Goal: Task Accomplishment & Management: Manage account settings

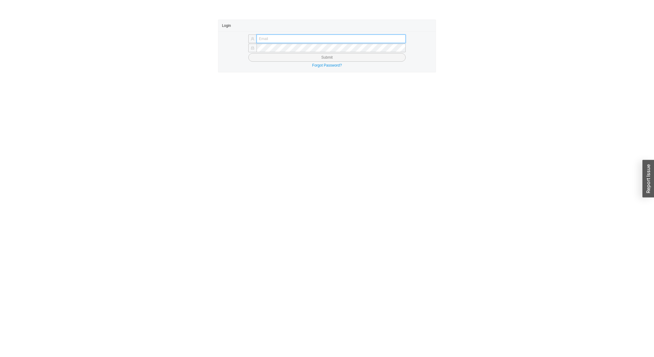
click at [276, 43] on input "text" at bounding box center [331, 38] width 149 height 9
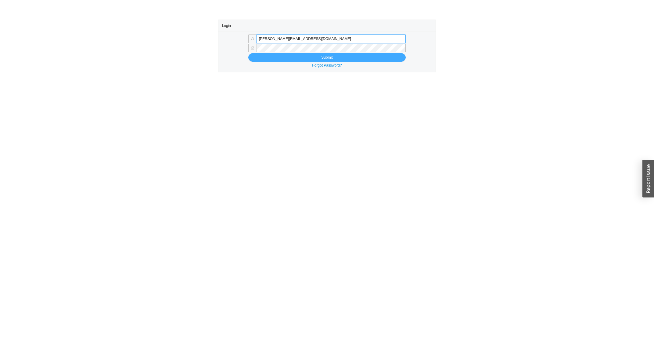
type input "miriama@homeandstone.com"
click at [302, 60] on button "Submit" at bounding box center [326, 57] width 157 height 9
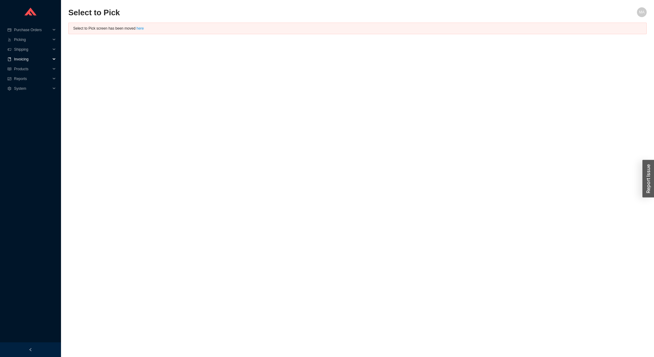
click at [26, 59] on span "Invoicing" at bounding box center [32, 59] width 37 height 10
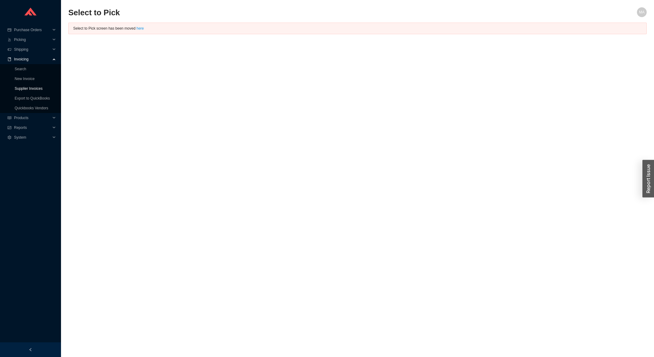
click at [40, 91] on link "Supplier Invoices" at bounding box center [29, 88] width 28 height 4
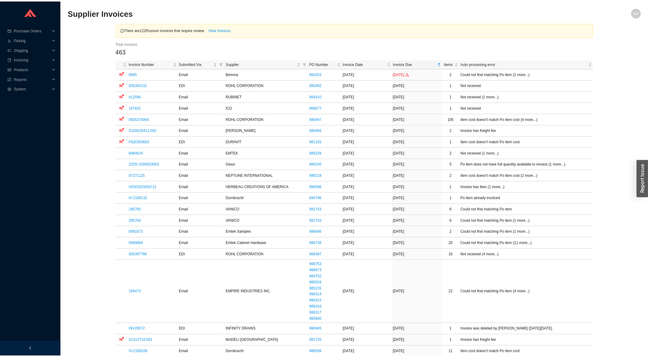
scroll to position [131, 0]
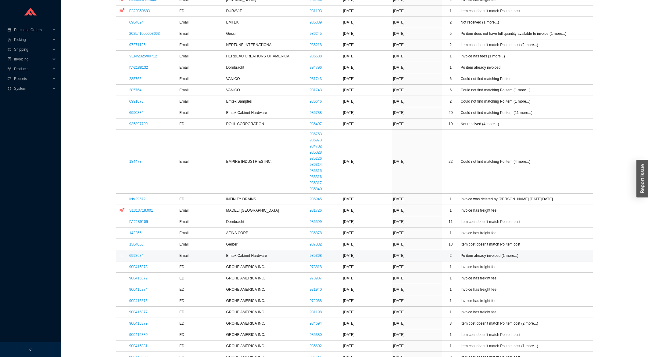
click at [138, 255] on link "6993634" at bounding box center [136, 255] width 14 height 4
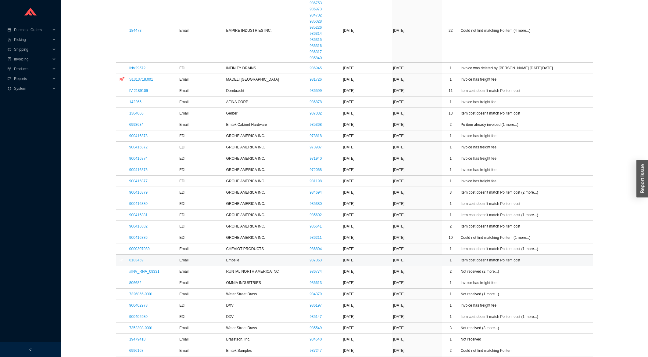
click at [133, 259] on link "6183459" at bounding box center [136, 260] width 14 height 4
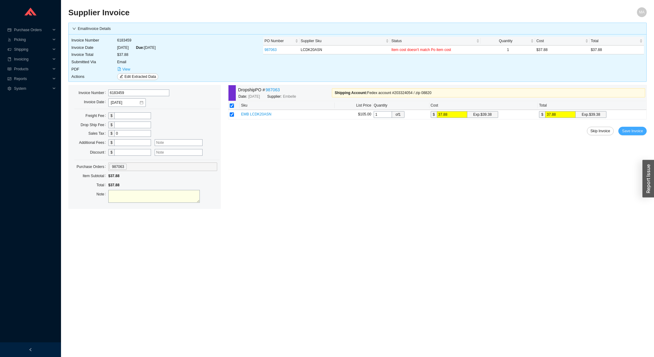
click at [626, 129] on span "Save Invoice" at bounding box center [632, 131] width 21 height 6
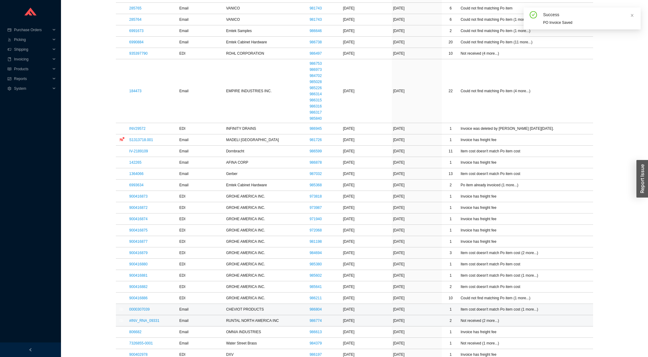
scroll to position [261, 0]
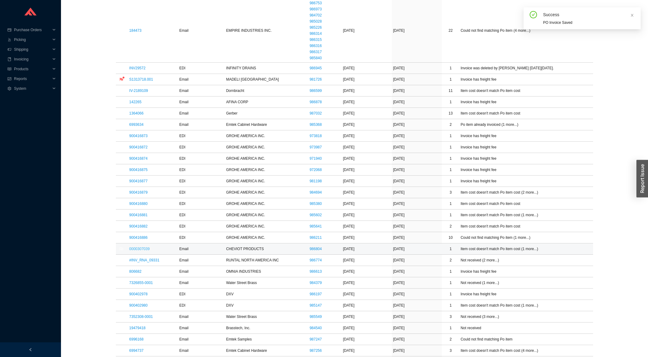
click at [140, 249] on link "0000307039" at bounding box center [139, 249] width 20 height 4
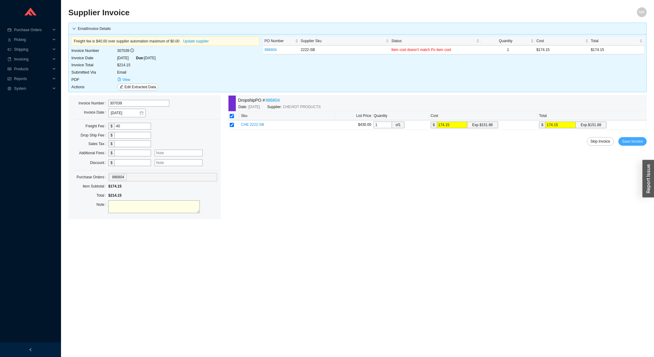
click at [629, 142] on span "Save Invoice" at bounding box center [632, 141] width 21 height 6
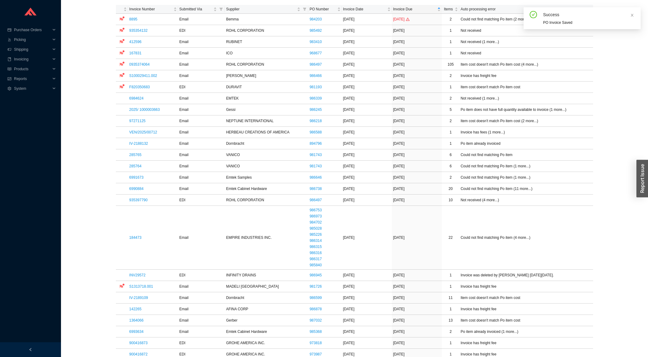
scroll to position [229, 0]
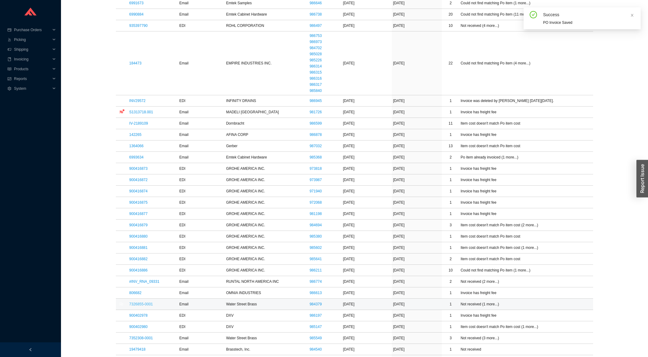
click at [134, 305] on link "7326855-0001" at bounding box center [140, 304] width 23 height 4
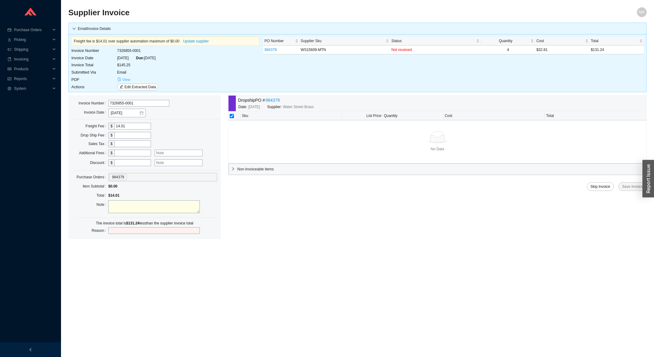
click at [125, 81] on span "View" at bounding box center [126, 80] width 8 height 6
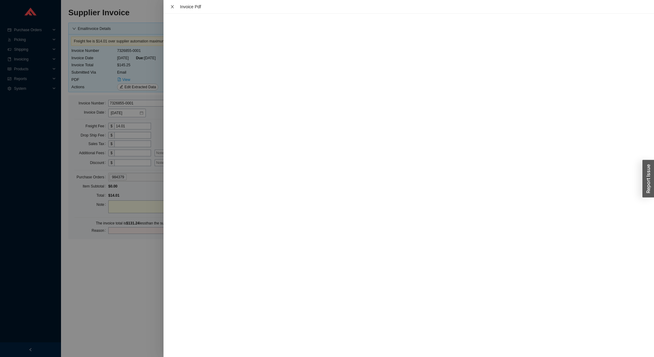
click at [172, 8] on icon "close" at bounding box center [172, 6] width 3 height 3
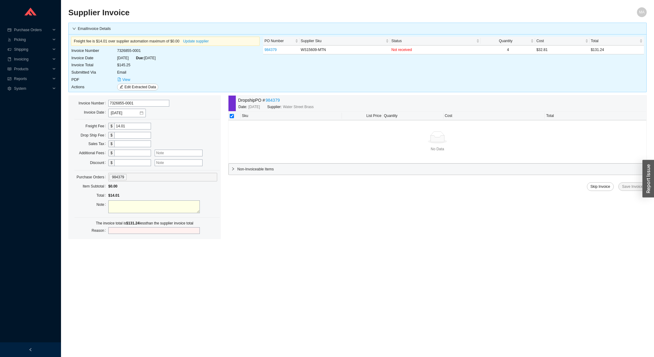
click at [279, 101] on link "984379" at bounding box center [273, 100] width 14 height 7
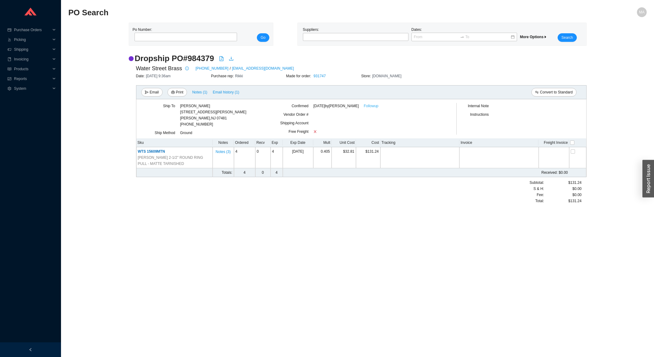
click at [371, 103] on link "Followup" at bounding box center [371, 106] width 15 height 6
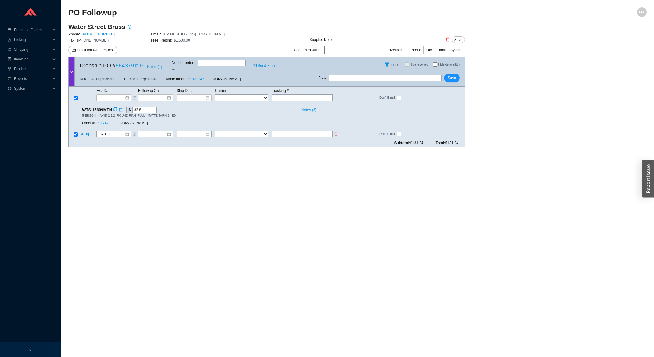
click at [294, 131] on td at bounding box center [306, 135] width 68 height 8
click at [287, 131] on input "text" at bounding box center [302, 134] width 61 height 7
type input "476073104396"
click at [250, 125] on div "1 . WTS 15609MTN $ 32.81 Notes ( 3 ) HUDSON 2-1/2" ROUND RING PULL - MATTE TARN…" at bounding box center [266, 121] width 397 height 35
select select "1"
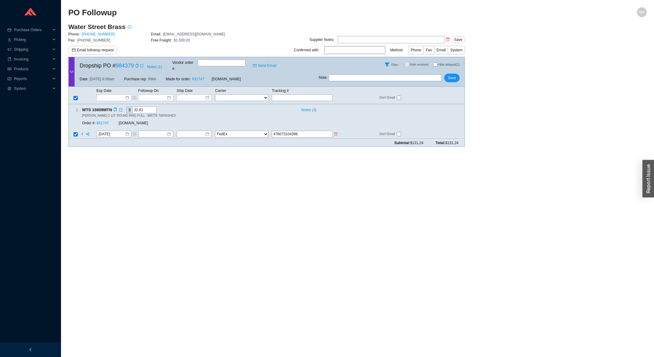
click option "FedEx" at bounding box center [0, 0] width 0 height 0
click at [187, 131] on input at bounding box center [192, 134] width 26 height 6
type input "9/14/2025"
click at [184, 175] on div "14" at bounding box center [184, 175] width 7 height 7
click at [452, 76] on span "Save" at bounding box center [452, 78] width 8 height 6
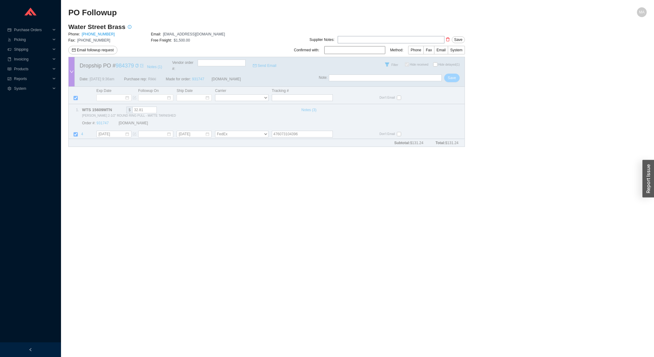
checkbox input "true"
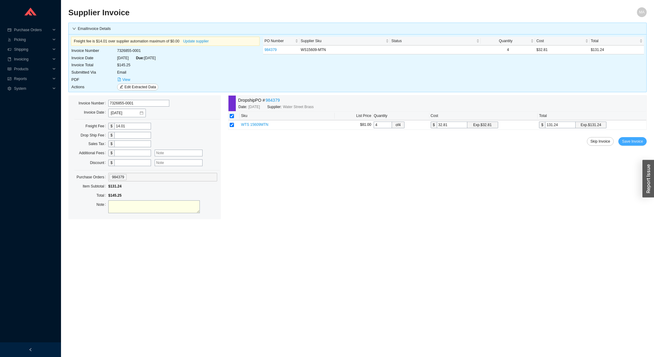
click at [629, 144] on span "Save Invoice" at bounding box center [632, 141] width 21 height 6
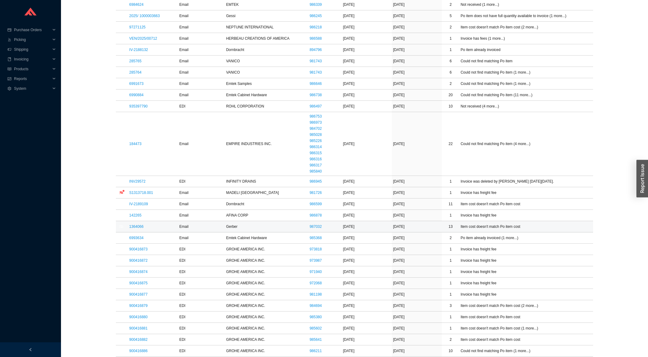
scroll to position [229, 0]
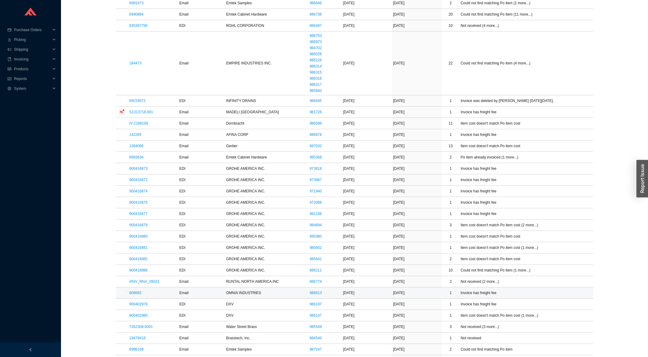
click at [132, 295] on link "806682" at bounding box center [135, 292] width 12 height 4
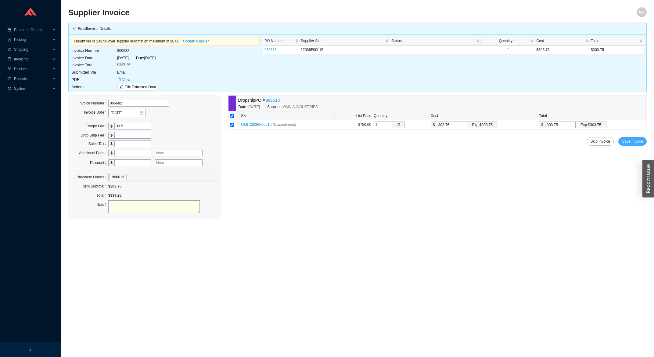
click at [627, 141] on span "Save Invoice" at bounding box center [632, 141] width 21 height 6
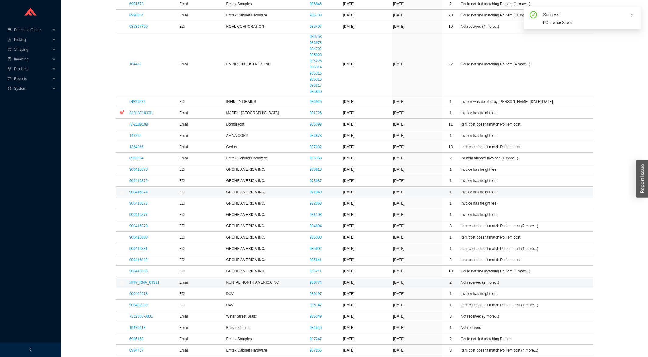
scroll to position [229, 0]
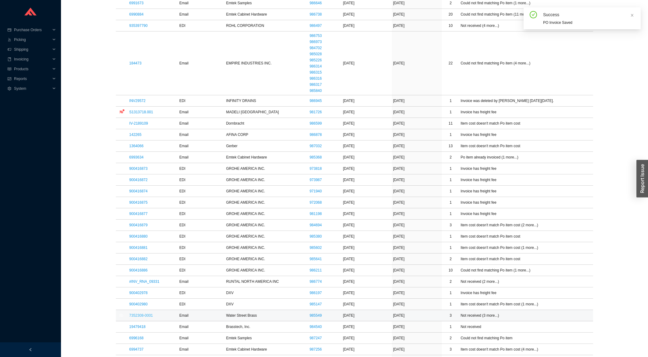
click at [137, 317] on link "7352308-0001" at bounding box center [140, 315] width 23 height 4
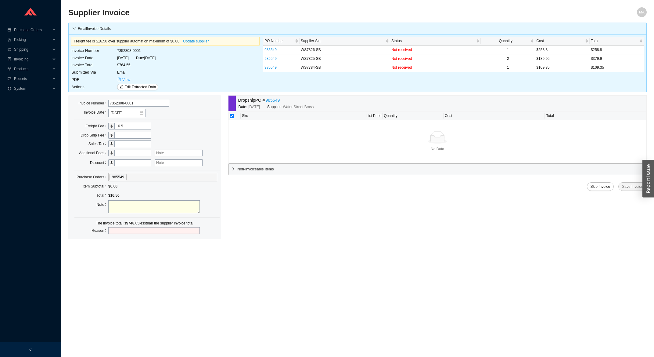
click at [122, 79] on button "View" at bounding box center [123, 79] width 13 height 7
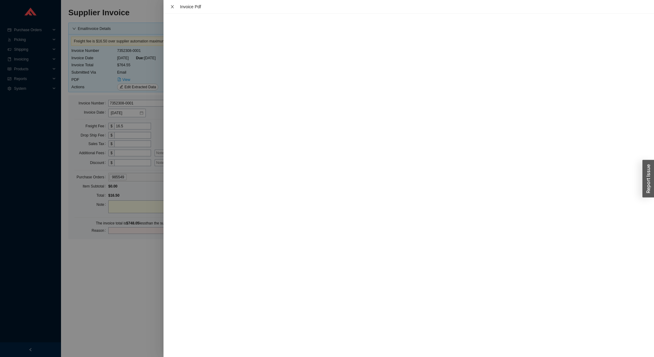
click at [170, 6] on icon "close" at bounding box center [172, 7] width 4 height 4
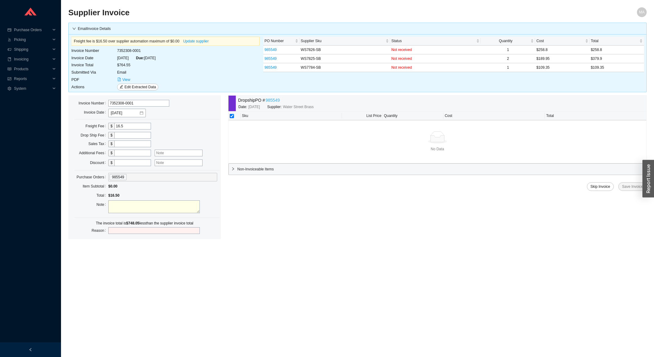
click at [276, 102] on link "985549" at bounding box center [273, 100] width 14 height 7
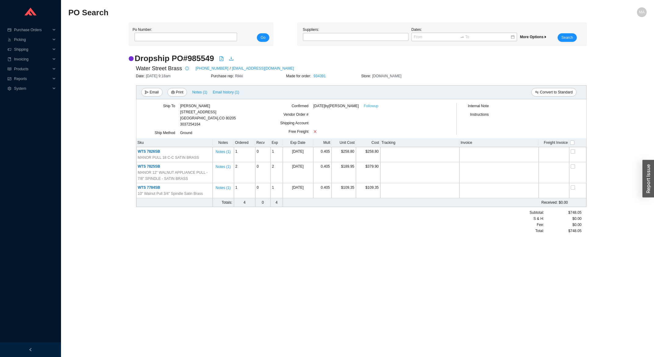
click at [376, 106] on link "Followup" at bounding box center [371, 106] width 15 height 6
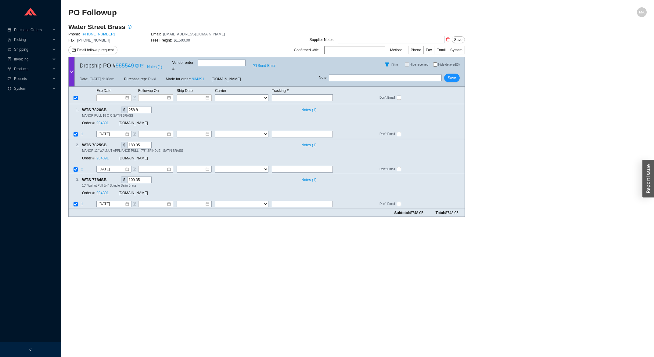
click at [298, 96] on div "Exp Date Followup On Ship Date Carrier Tracking # FedEx UPS ---------------- 2 …" at bounding box center [266, 95] width 397 height 17
click at [295, 94] on input "text" at bounding box center [302, 97] width 61 height 7
type input "4"
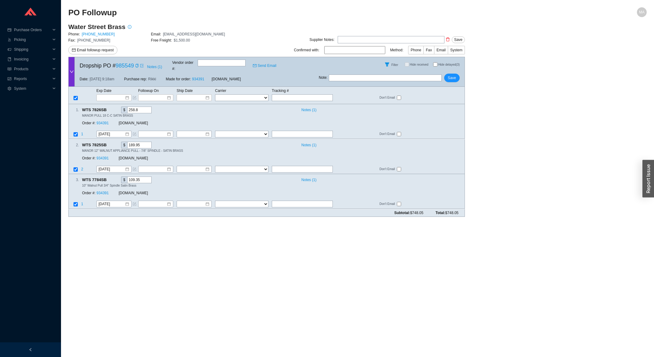
type input "4"
type input "47"
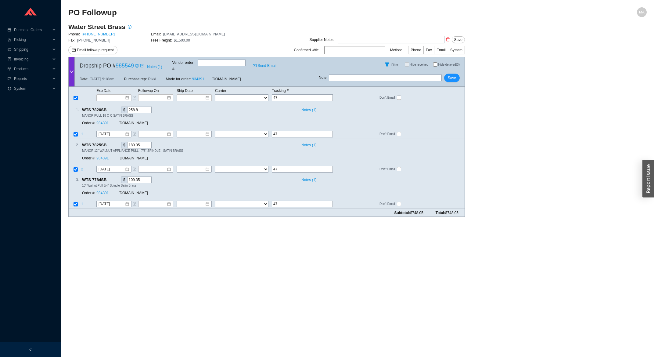
type input "479"
type input "4795"
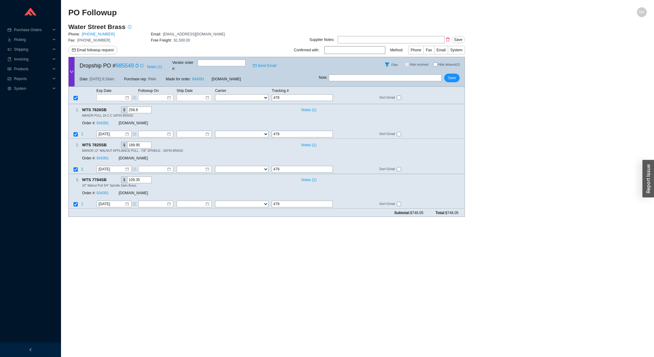
type input "4795"
type input "47957"
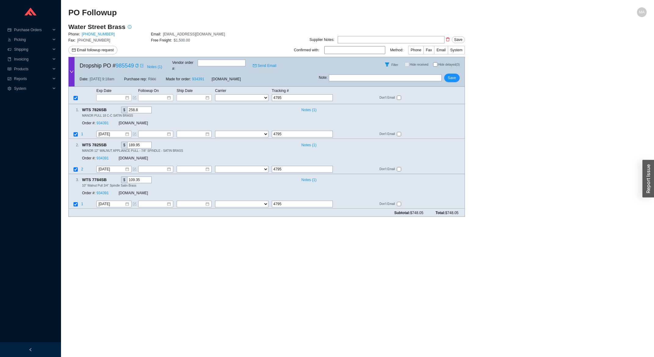
type input "47957"
type input "479571"
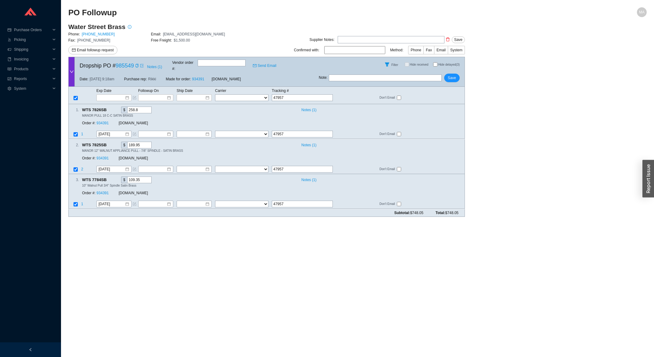
type input "479571"
type input "4795711"
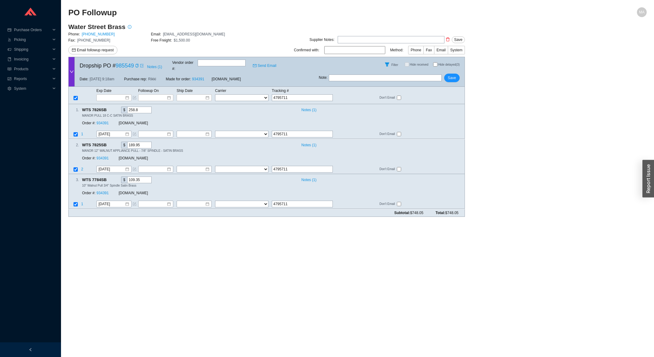
type input "47957110"
type input "479571107"
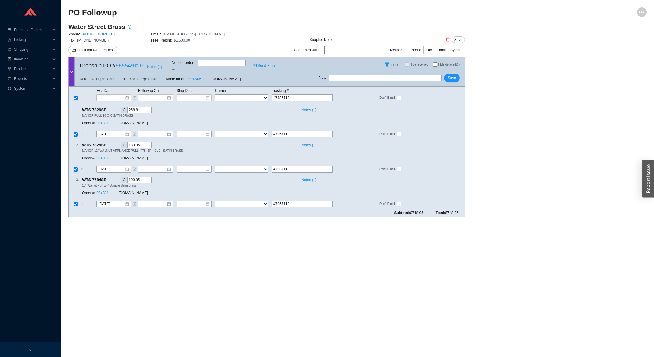
type input "479571107"
type input "4795711071"
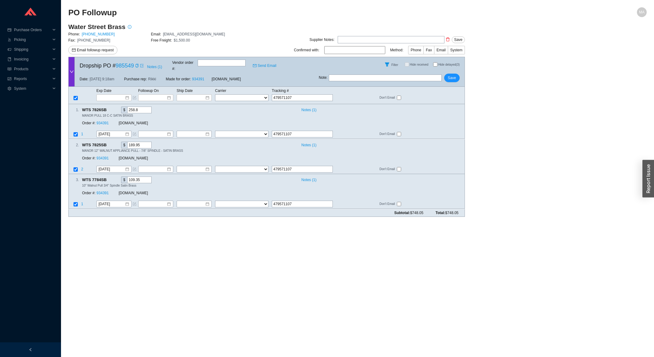
type input "4795711071"
type input "47957110715"
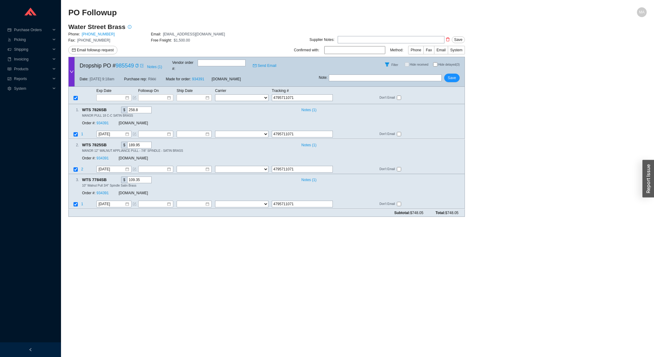
type input "47957110715"
type input "479571107156"
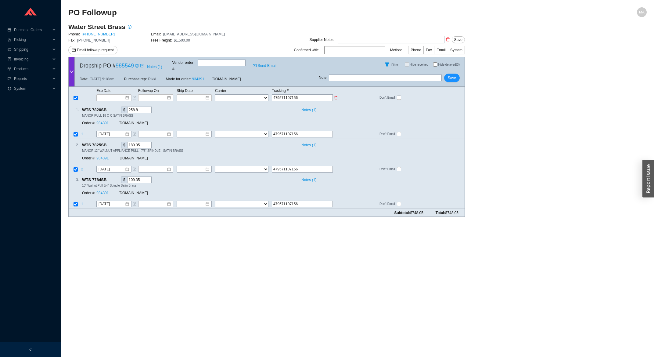
type input "479571107156"
select select "1"
click option "FedEx" at bounding box center [0, 0] width 0 height 0
select select "1"
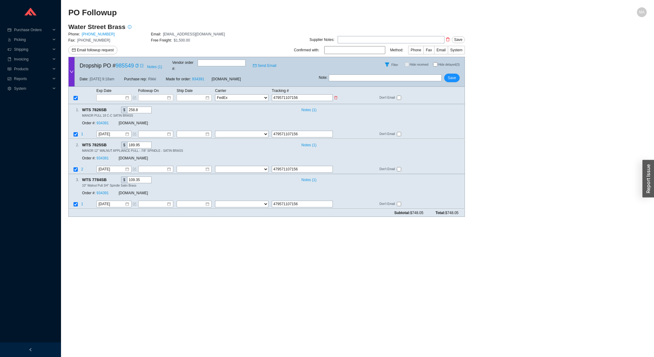
select select "1"
click at [201, 95] on input at bounding box center [192, 98] width 26 height 6
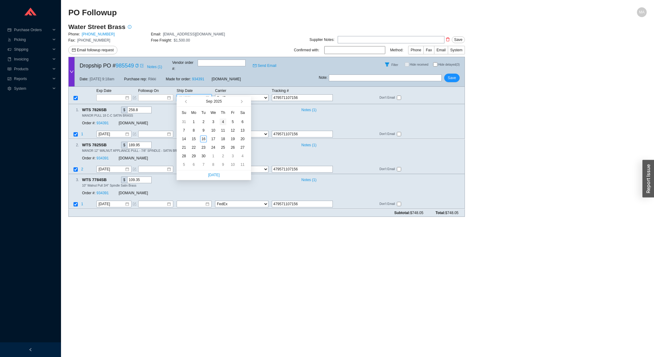
type input "[DATE]"
click at [222, 121] on div "4" at bounding box center [223, 121] width 7 height 7
type input "[DATE]"
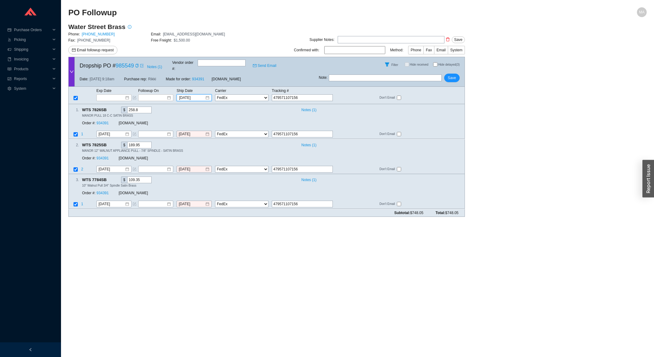
click at [460, 75] on div "Note : Save" at bounding box center [392, 79] width 146 height 15
click at [458, 74] on button "Save" at bounding box center [452, 78] width 16 height 9
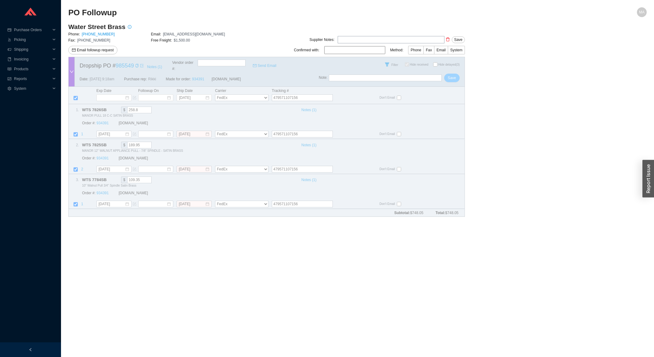
checkbox input "true"
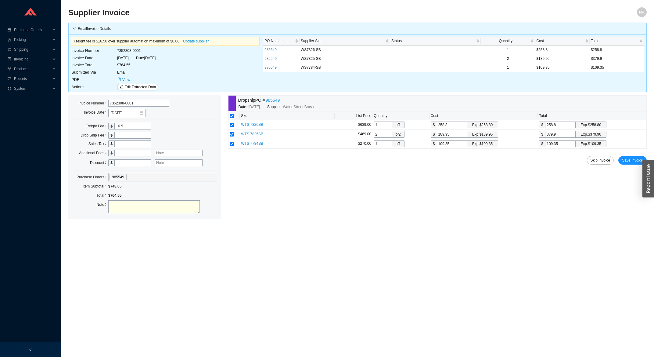
click at [619, 160] on div "Skip Invoice Save Invoice" at bounding box center [437, 160] width 419 height 9
click at [624, 161] on span "Save Invoice" at bounding box center [632, 160] width 21 height 6
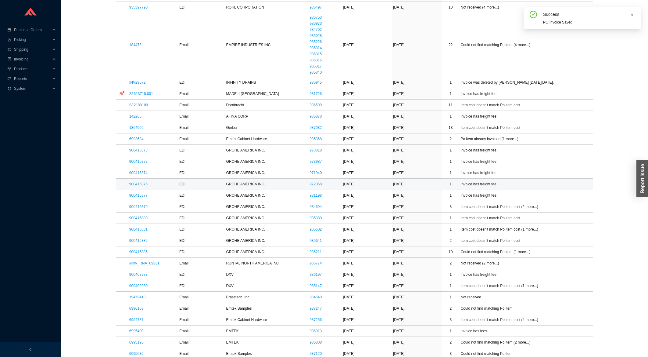
scroll to position [261, 0]
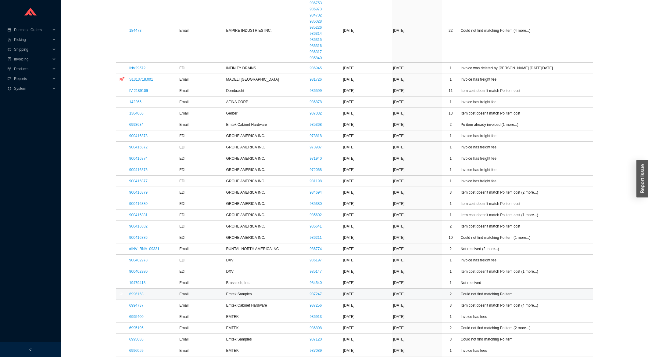
click at [141, 296] on link "6996168" at bounding box center [136, 294] width 14 height 4
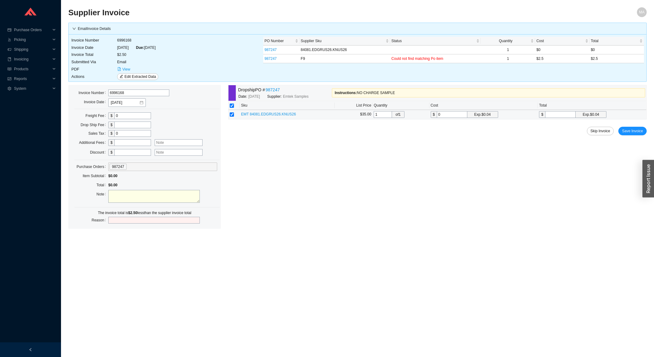
click at [455, 115] on input "0" at bounding box center [452, 114] width 31 height 7
type input "2"
type input "2.5"
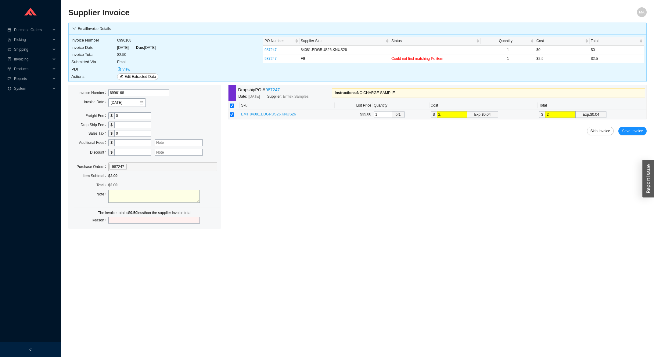
type input "2.5"
click at [623, 136] on div "Dropship PO # 987247 Date: [DATE] Supplier: Emtek Samples Instructions : NO CHA…" at bounding box center [437, 147] width 419 height 124
click at [629, 131] on span "Save Invoice" at bounding box center [632, 131] width 21 height 6
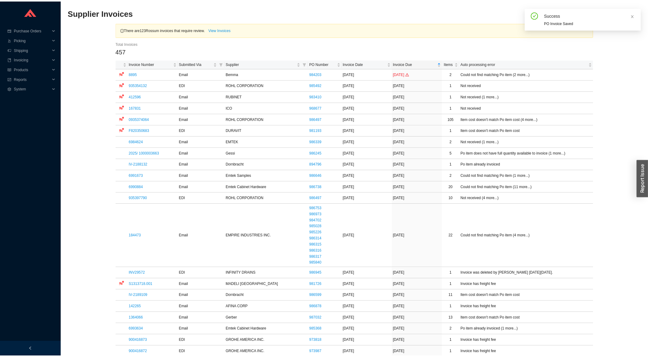
scroll to position [164, 0]
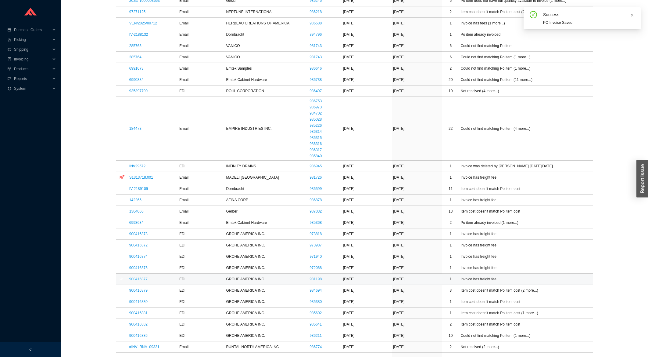
click at [144, 279] on link "900416877" at bounding box center [138, 279] width 18 height 4
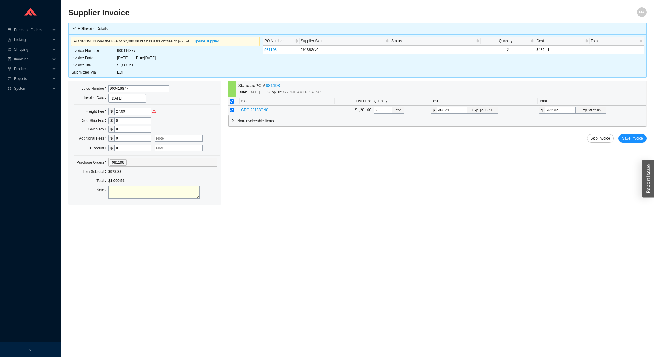
click at [263, 110] on span "GRO 29138GN0" at bounding box center [254, 110] width 27 height 4
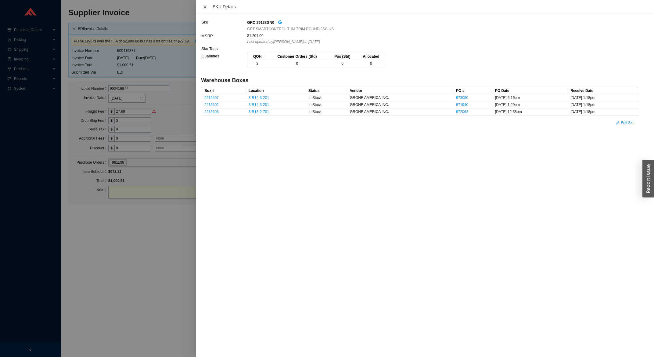
click at [205, 6] on icon "close" at bounding box center [205, 6] width 3 height 3
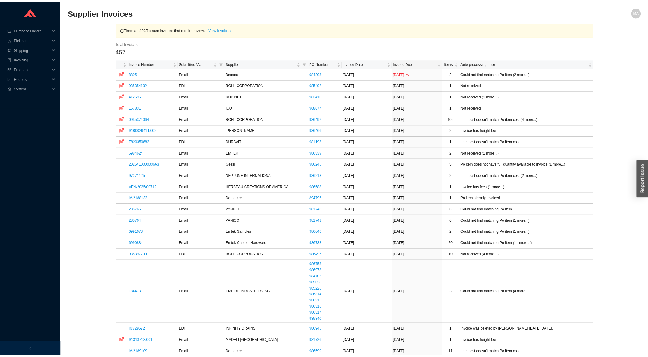
scroll to position [261, 0]
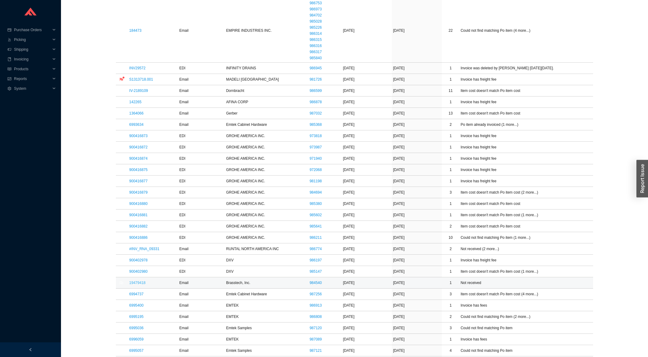
click at [134, 284] on link "19479418" at bounding box center [137, 282] width 16 height 4
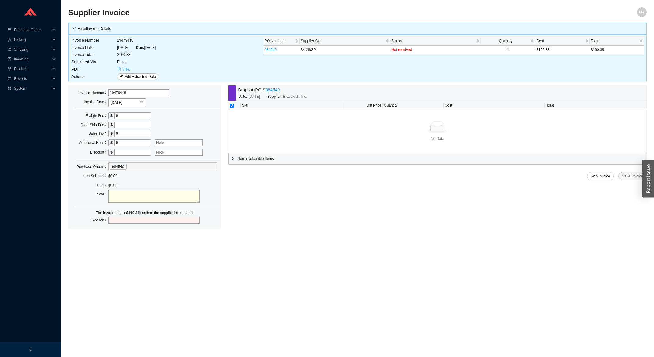
click at [122, 71] on button "View" at bounding box center [123, 69] width 13 height 7
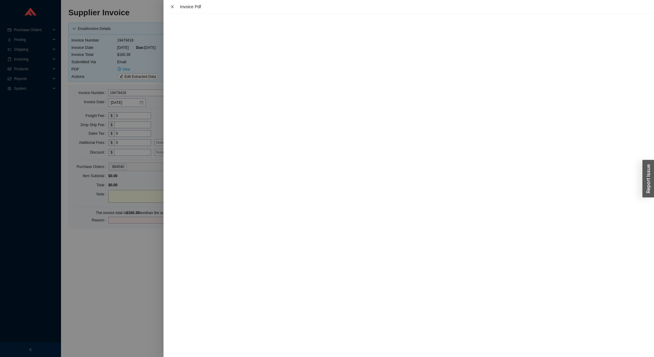
click at [171, 8] on icon "close" at bounding box center [172, 6] width 3 height 3
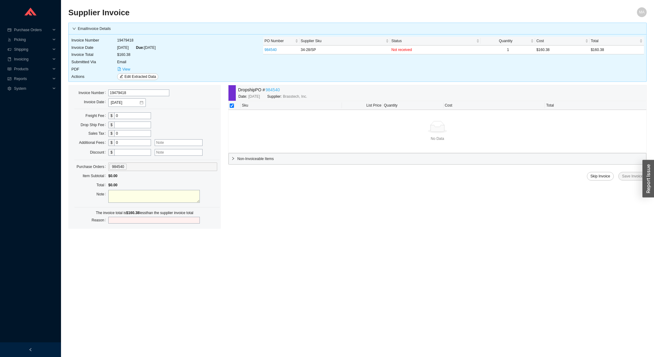
click at [272, 90] on link "984540" at bounding box center [273, 89] width 14 height 7
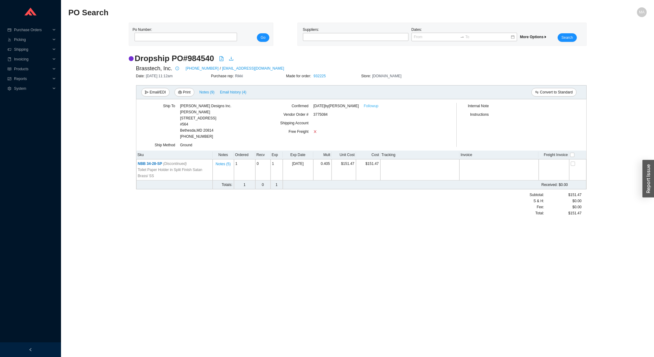
click at [371, 107] on link "Followup" at bounding box center [371, 106] width 15 height 6
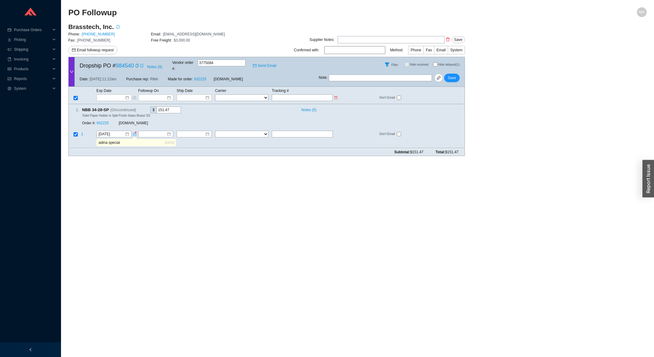
click at [312, 94] on input "text" at bounding box center [302, 97] width 61 height 7
type input "4"
type input "47"
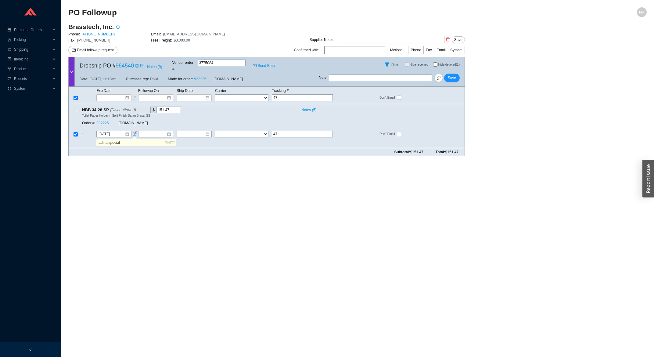
type input "476"
type input "4763"
type input "47630"
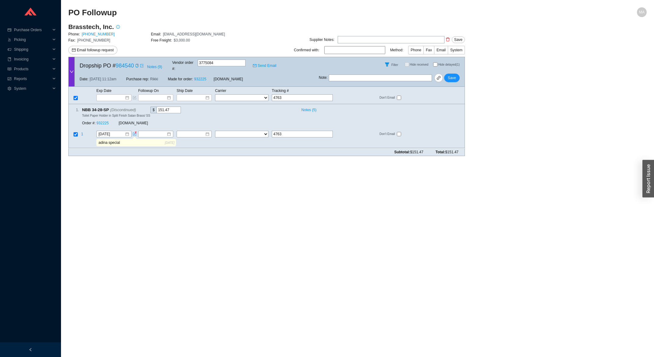
type input "47630"
type input "476309"
type input "4763098"
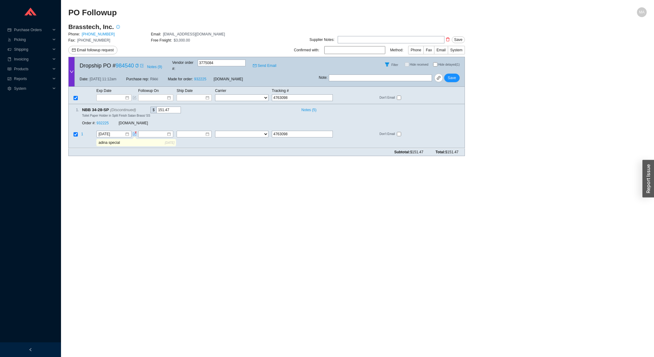
type input "47630982"
type input "476309826"
type input "4763098262"
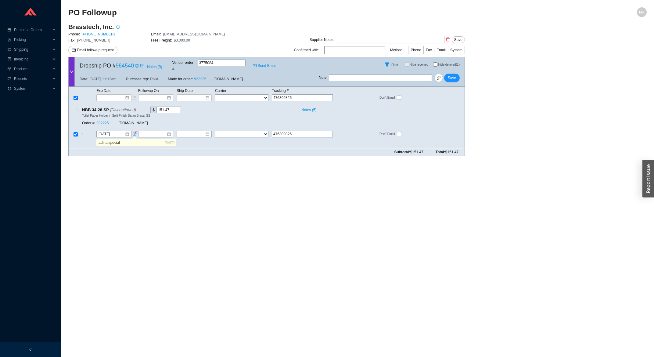
type input "4763098262"
type input "47630982628"
type input "476309826286"
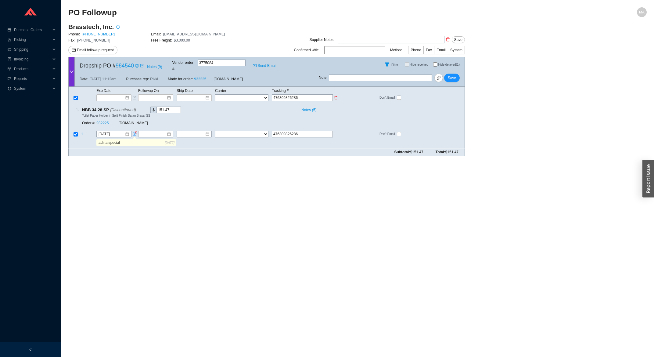
type input "476309826286"
select select "1"
click option "FedEx" at bounding box center [0, 0] width 0 height 0
select select "1"
click at [202, 95] on input at bounding box center [192, 98] width 26 height 6
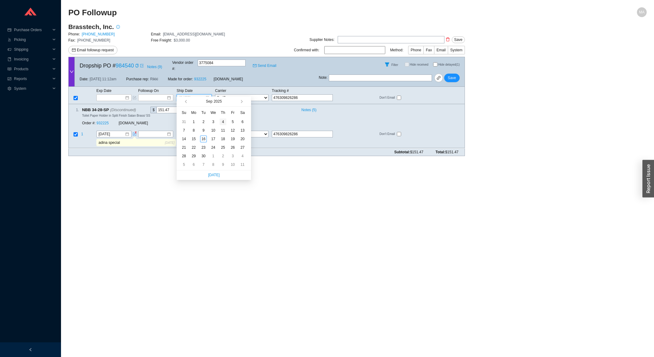
type input "[DATE]"
click at [227, 120] on td "4" at bounding box center [223, 121] width 10 height 9
type input "[DATE]"
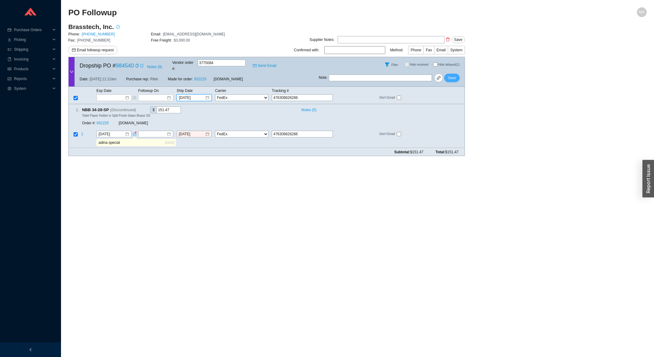
click at [456, 75] on span "Save" at bounding box center [452, 78] width 8 height 6
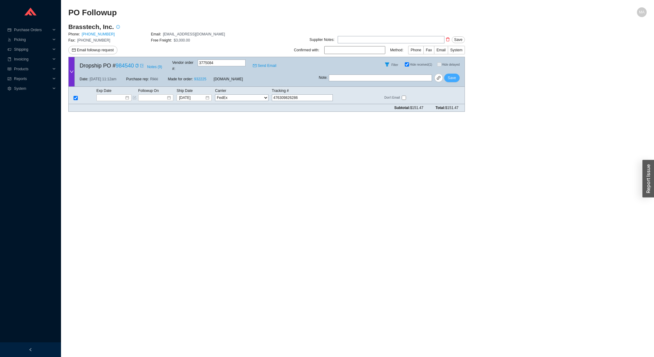
checkbox input "true"
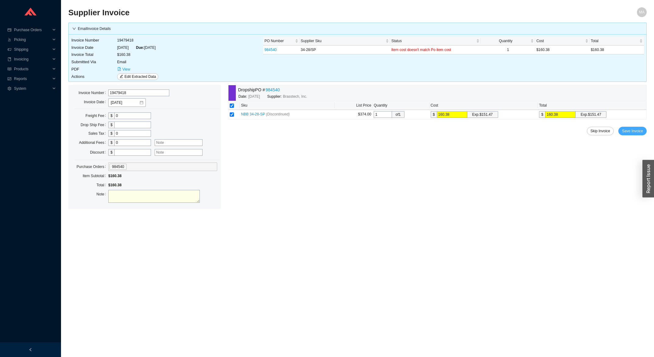
click at [629, 135] on button "Save Invoice" at bounding box center [632, 131] width 28 height 9
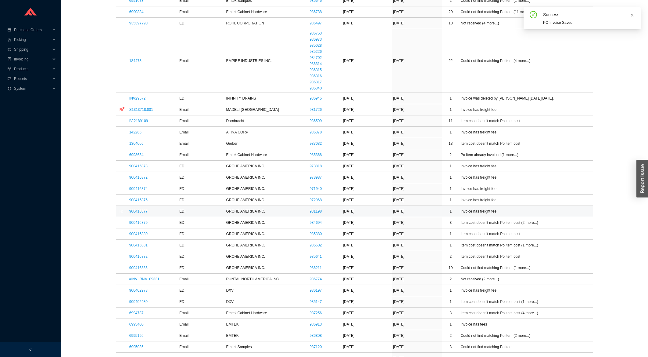
scroll to position [327, 0]
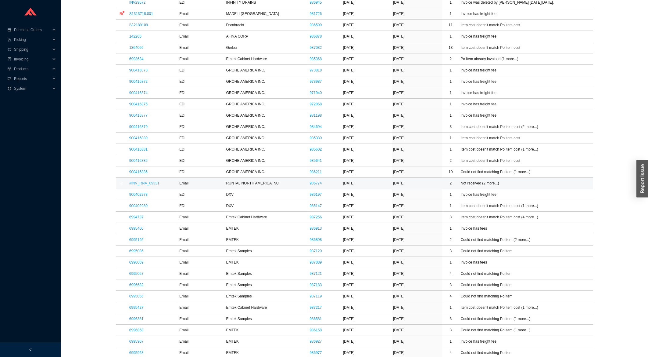
click at [139, 185] on link "#INV_RNA_09331" at bounding box center [144, 183] width 30 height 4
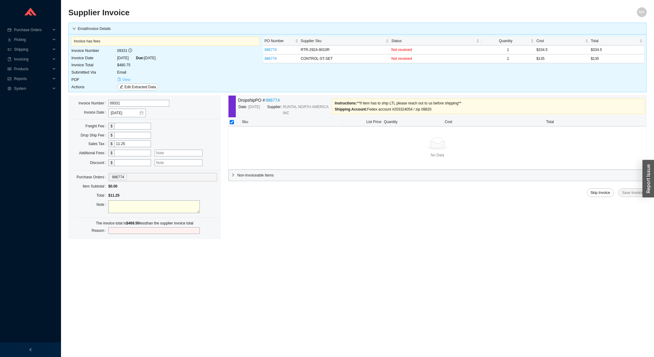
click at [126, 77] on button "View" at bounding box center [123, 79] width 13 height 7
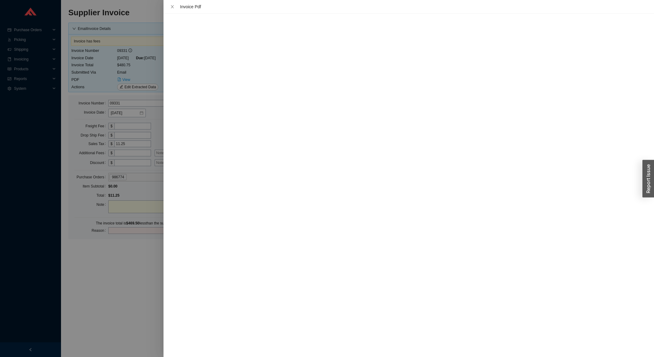
click at [168, 7] on div "Invoice Pdf" at bounding box center [409, 7] width 491 height 14
click at [170, 7] on icon "close" at bounding box center [172, 7] width 4 height 4
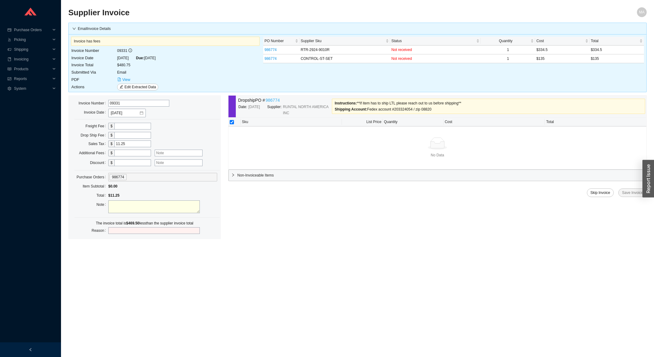
click at [276, 102] on link "986774" at bounding box center [273, 100] width 14 height 7
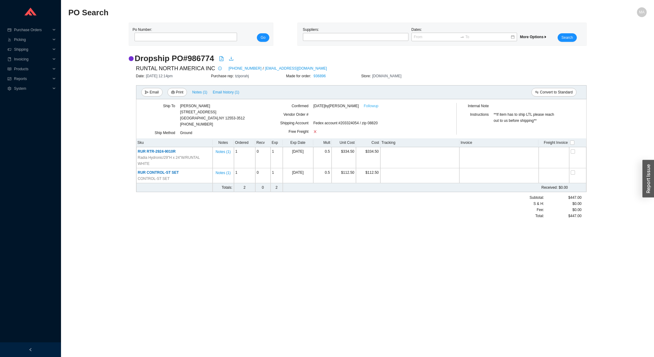
click at [365, 108] on link "Followup" at bounding box center [371, 106] width 15 height 6
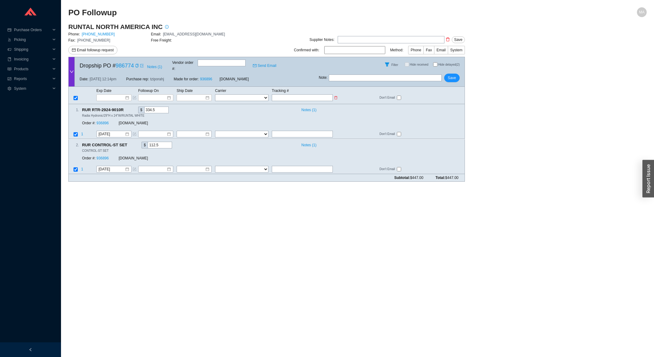
click at [315, 94] on input "text" at bounding box center [302, 97] width 61 height 7
type input "1"
type input "1z"
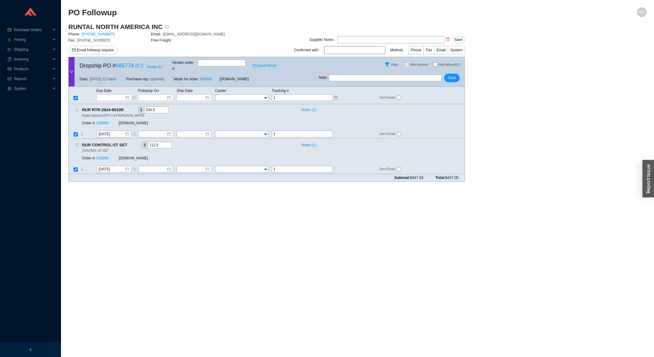
type input "1z"
type input "1z6"
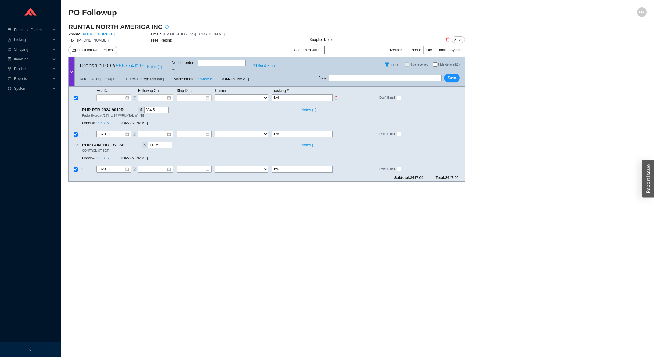
type input "1z66"
type input "1z664"
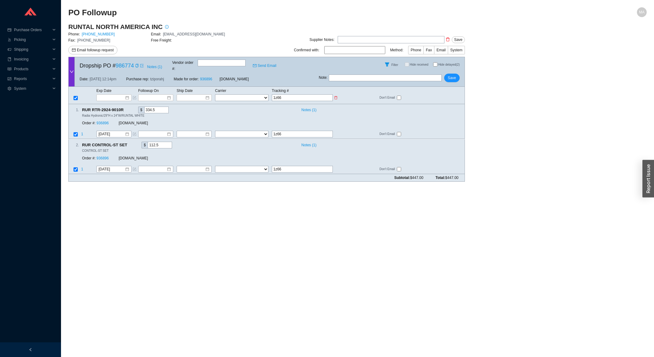
type input "1z664"
type input "1z6647"
type input "1z66479"
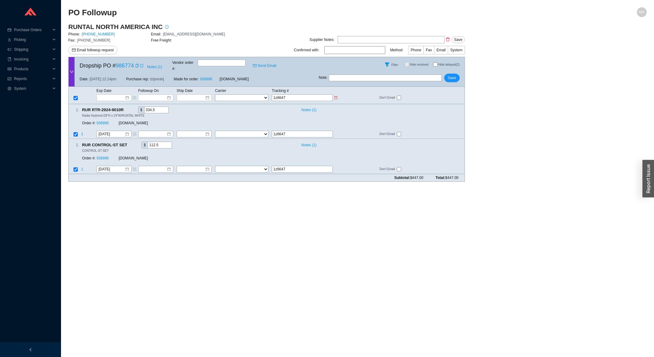
type input "1z66479"
type input "1z6647"
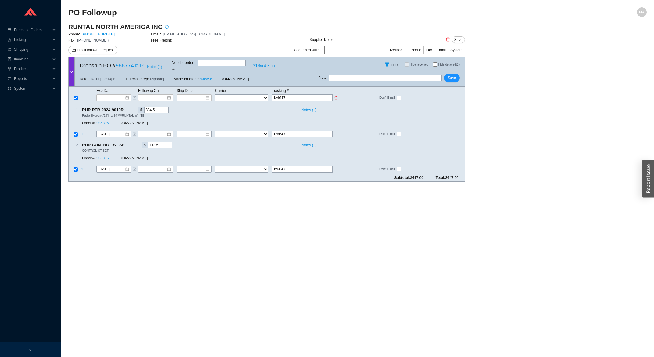
type input "1z664"
type input "1z6649"
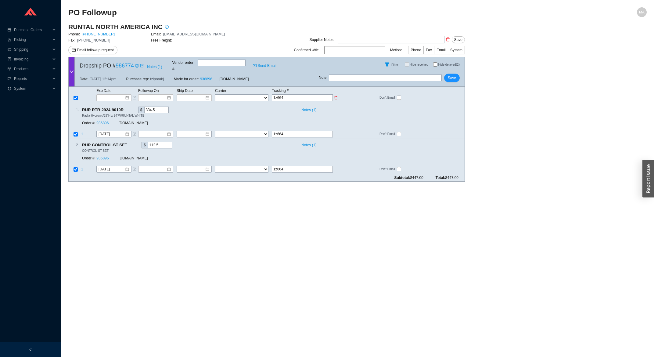
type input "1z6649"
type input "1z66497"
type input "1z664971"
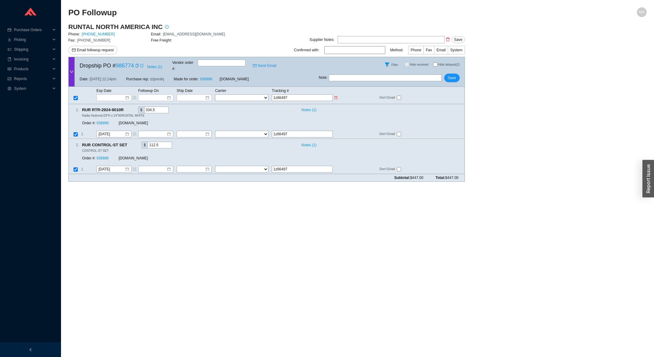
type input "1z664971"
type input "1z6649710"
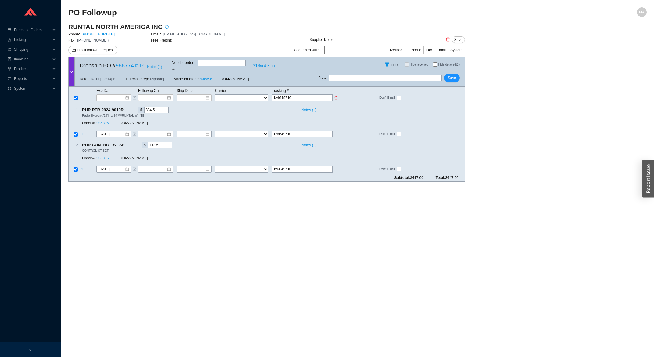
type input "1z66497103"
type input "1z664971039"
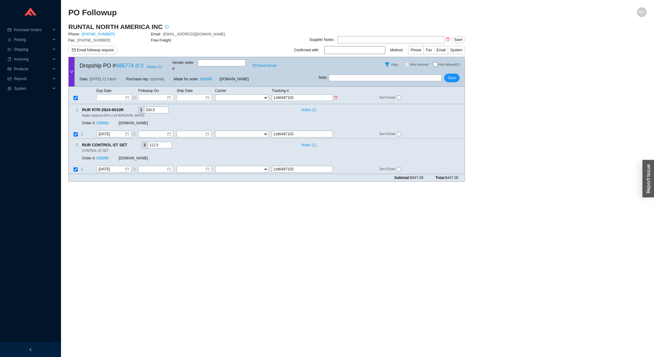
type input "1z664971039"
type input "1z6649710395"
type input "1z66497103958"
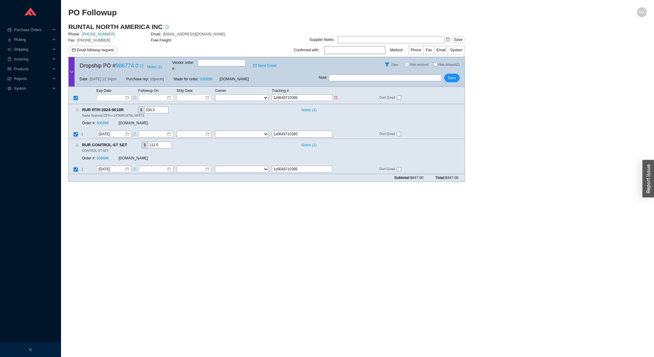
type input "1z66497103958"
type input "1z664971039587"
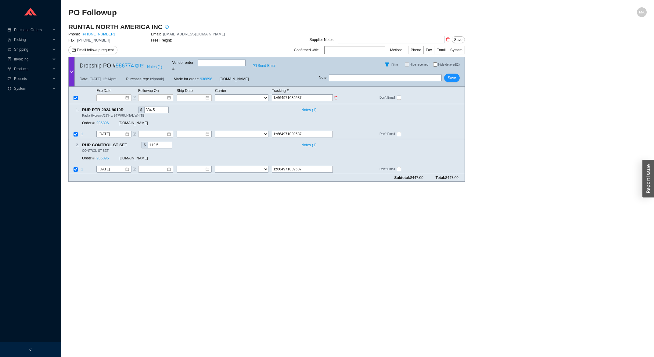
type input "1z6649710395870"
type input "1z66497103958700"
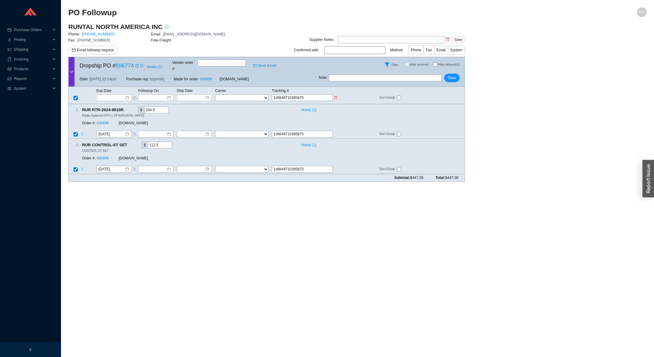
type input "1z66497103958700"
type input "1z664971039587002"
type input "1z6649710395870022"
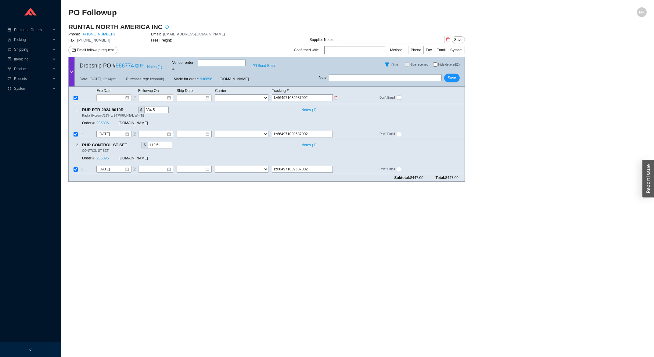
type input "1z6649710395870022"
click at [215, 94] on select "FedEx UPS ---------------- 2 Day Transportation INC A&B Freight A. [PERSON_NAME…" at bounding box center [241, 97] width 53 height 7
select select "2"
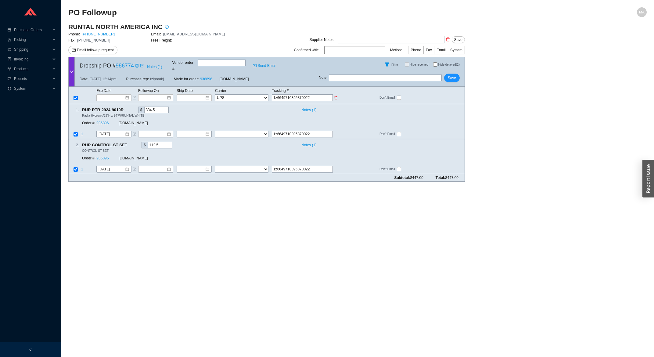
click option "UPS" at bounding box center [0, 0] width 0 height 0
select select "2"
click at [208, 95] on div at bounding box center [194, 98] width 30 height 6
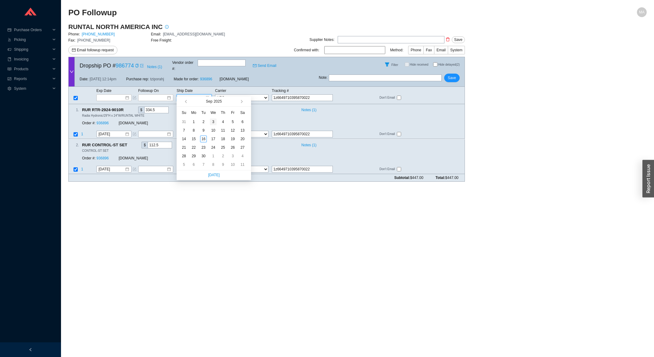
type input "[DATE]"
click at [212, 121] on div "3" at bounding box center [213, 121] width 7 height 7
type input "[DATE]"
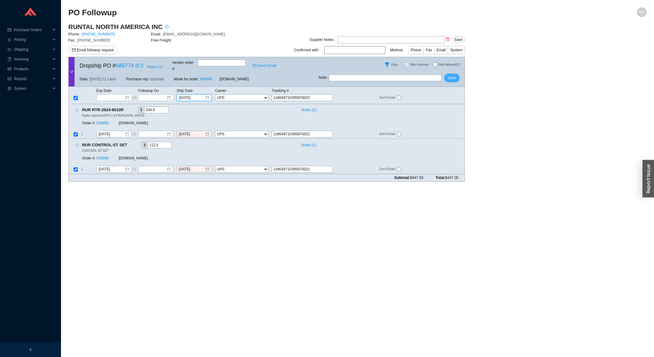
click at [447, 74] on button "Save" at bounding box center [452, 78] width 16 height 9
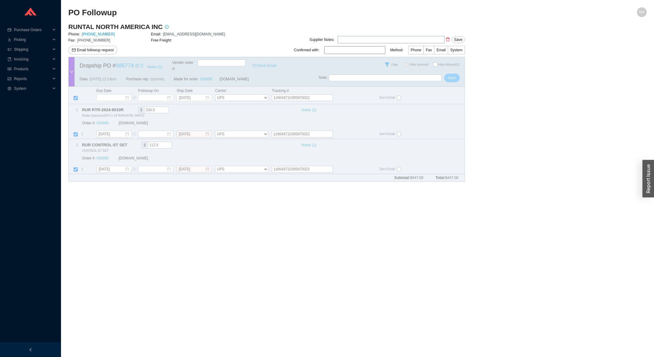
checkbox input "true"
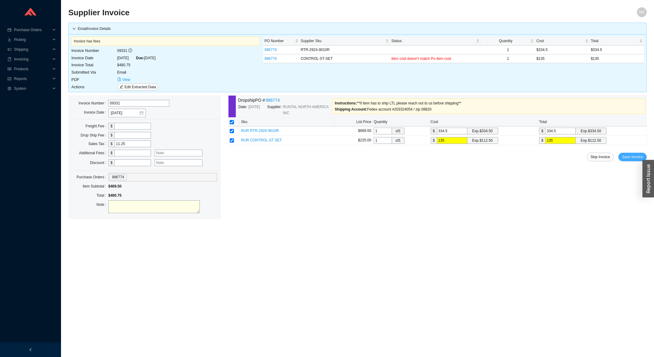
click at [642, 155] on span "Save Invoice" at bounding box center [632, 157] width 21 height 6
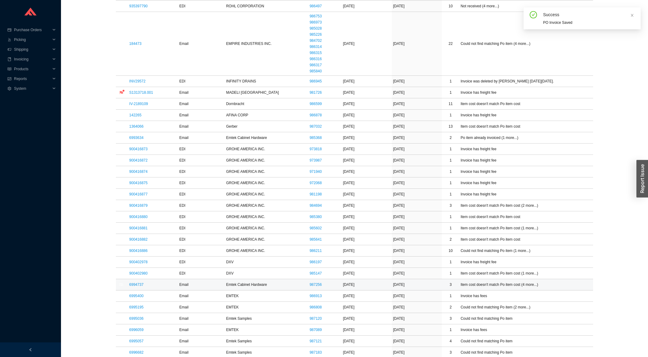
scroll to position [261, 0]
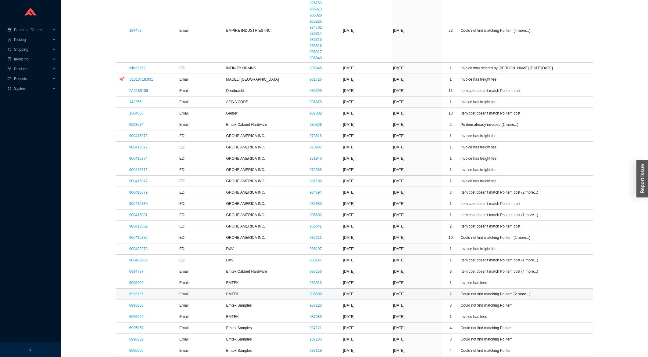
click at [133, 296] on link "6995195" at bounding box center [136, 294] width 14 height 4
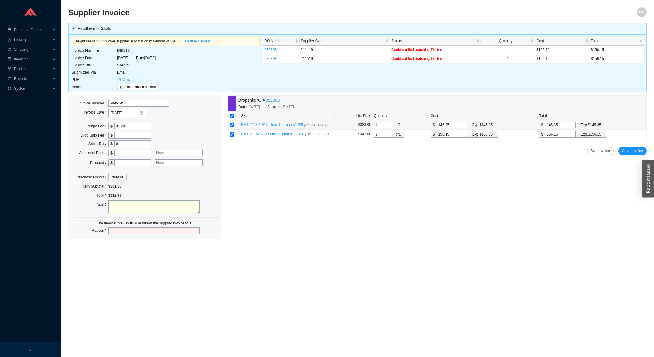
drag, startPoint x: 561, startPoint y: 125, endPoint x: 501, endPoint y: 121, distance: 60.0
click at [545, 121] on input "145.35" at bounding box center [560, 124] width 31 height 7
type input "1"
type input "15"
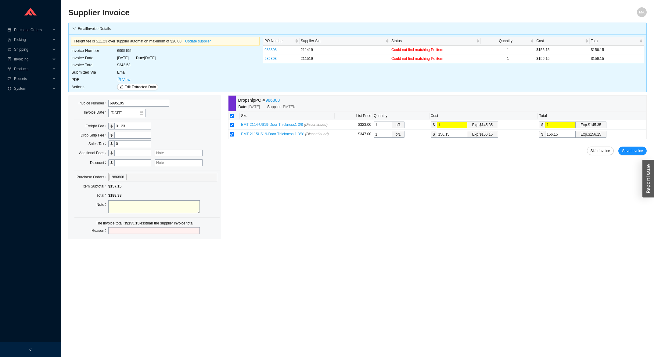
type input "15"
type input "156"
type input "156."
type input "156.1"
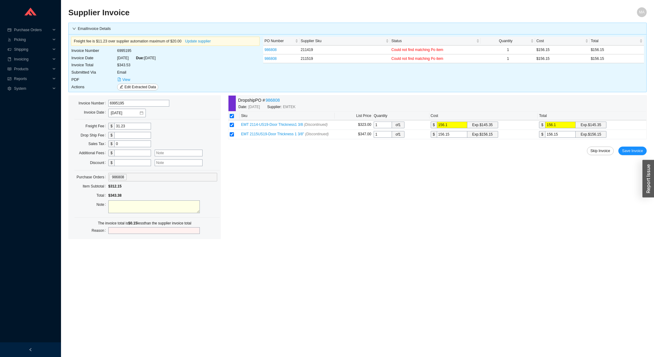
type input "156.15"
type input "1"
type input "15"
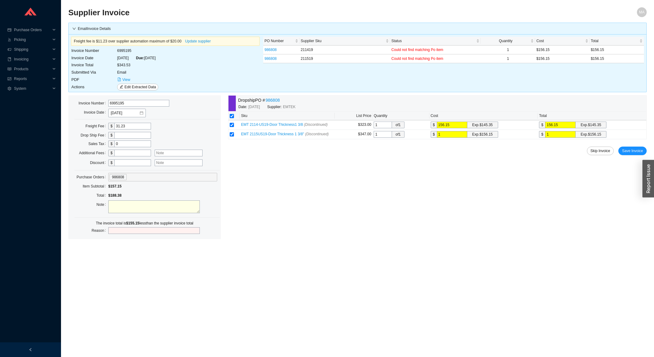
type input "15"
type input "156"
type input "156."
type input "156.1"
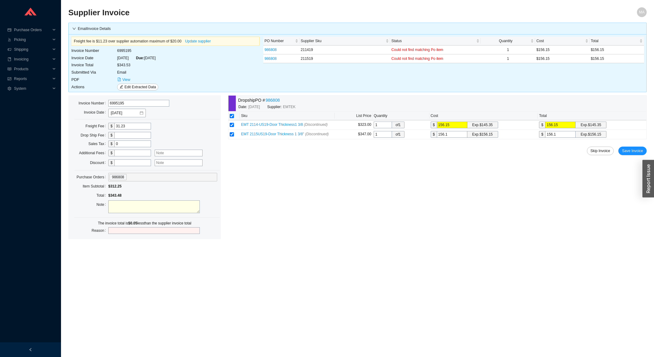
type input "156.15"
click at [634, 153] on span "Save Invoice" at bounding box center [632, 151] width 21 height 6
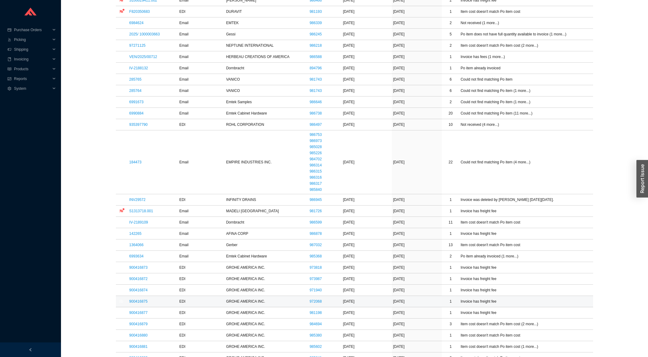
scroll to position [131, 0]
click at [132, 255] on link "6993634" at bounding box center [136, 255] width 14 height 4
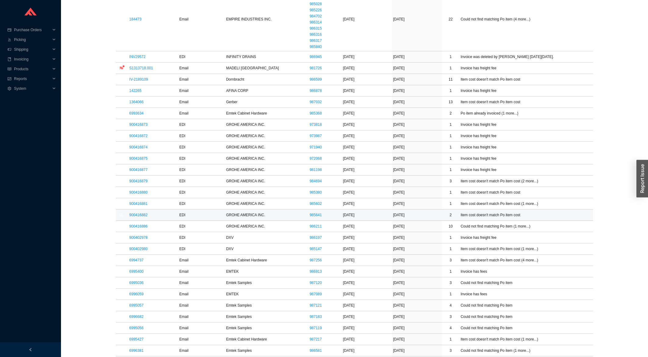
scroll to position [294, 0]
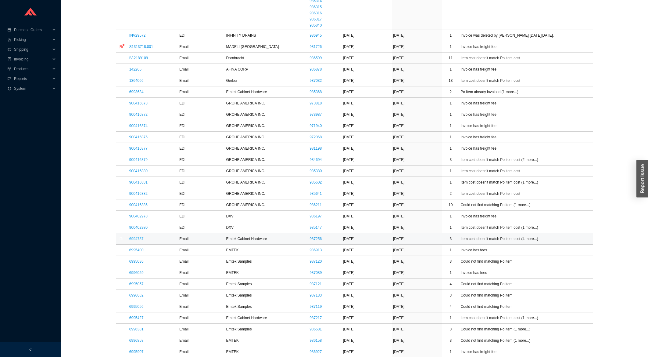
click at [131, 241] on link "6994737" at bounding box center [136, 238] width 14 height 4
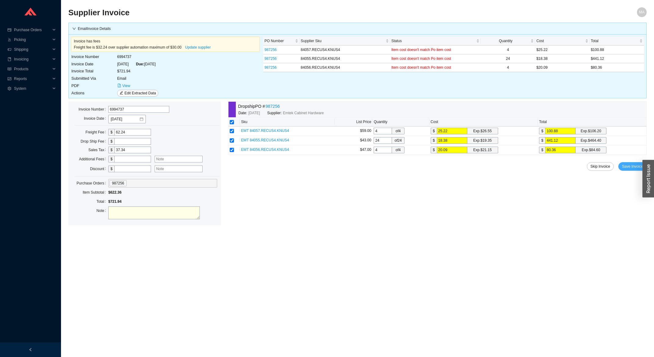
click at [628, 167] on span "Save Invoice" at bounding box center [632, 166] width 21 height 6
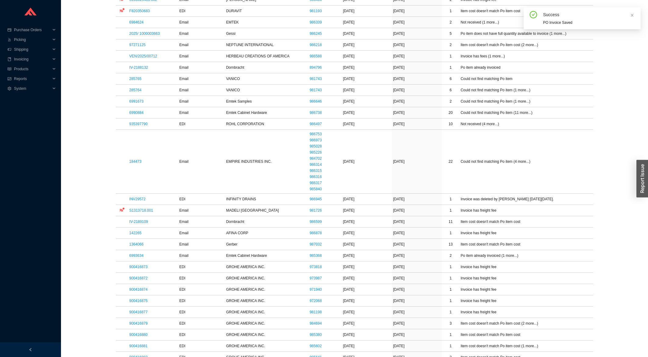
scroll to position [294, 0]
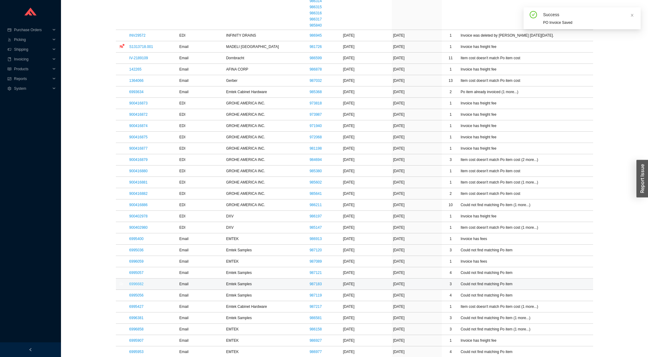
click at [142, 286] on link "6996682" at bounding box center [136, 284] width 14 height 4
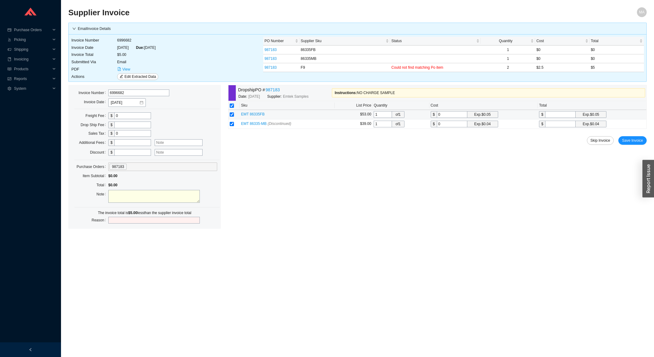
click at [461, 115] on input "0" at bounding box center [452, 114] width 31 height 7
type input "2"
type input "2.5"
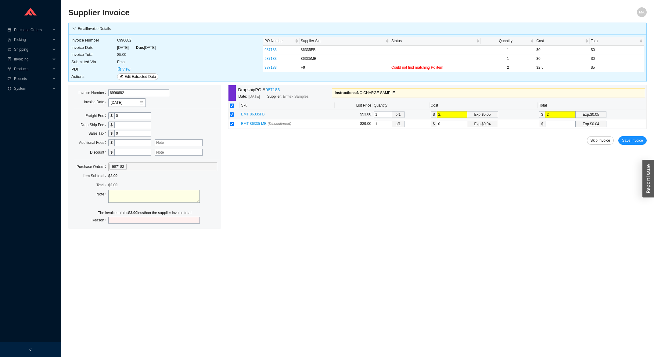
type input "2.5"
type input "2"
type input "2.5"
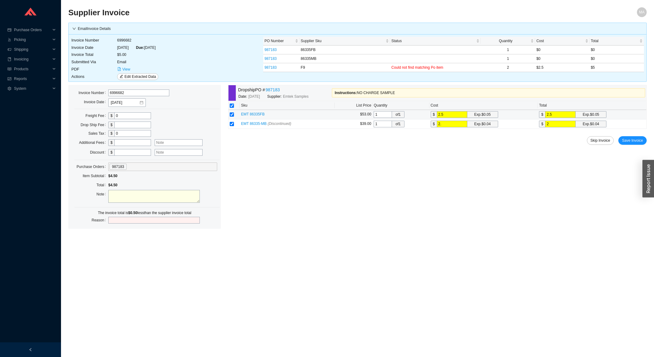
type input "2.5"
click at [625, 139] on span "Save Invoice" at bounding box center [632, 140] width 21 height 6
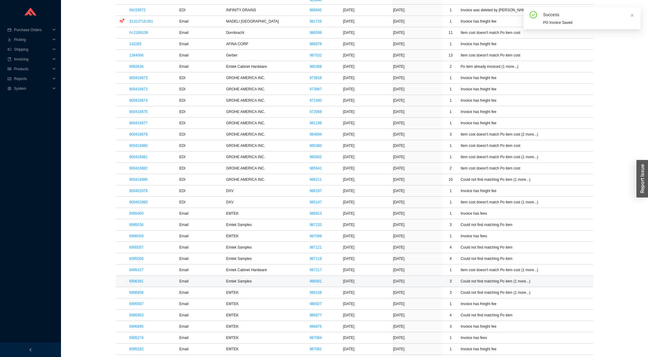
scroll to position [327, 0]
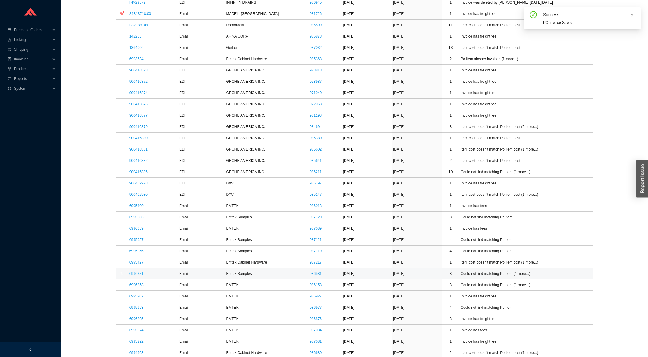
click at [131, 276] on link "6996381" at bounding box center [136, 273] width 14 height 4
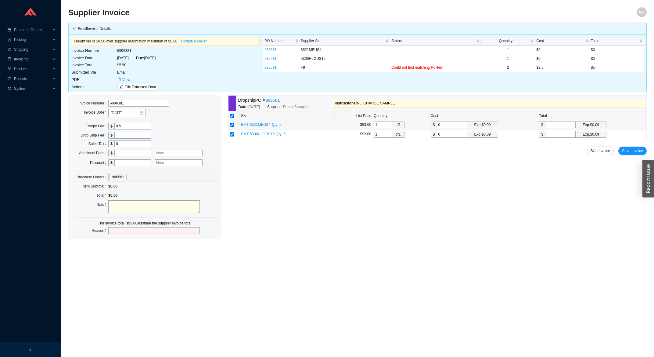
click at [444, 126] on input "0" at bounding box center [452, 124] width 31 height 7
type input "2"
type input "2.5"
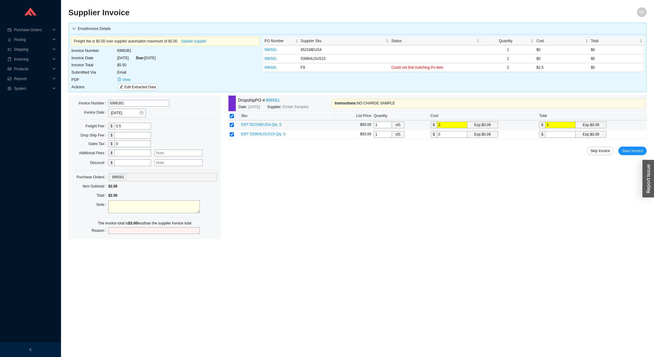
type input "2.5"
type input "2"
type input "2.5"
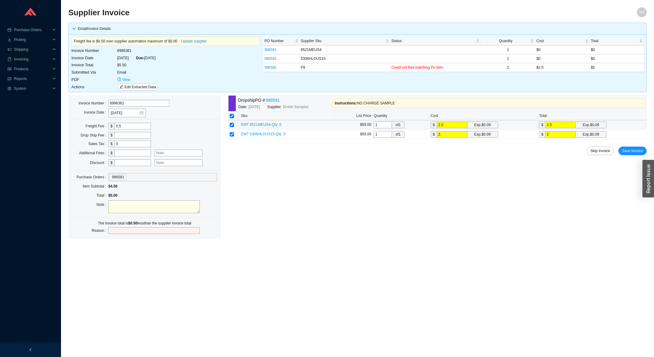
type input "2.5"
click at [635, 151] on span "Save Invoice" at bounding box center [632, 151] width 21 height 6
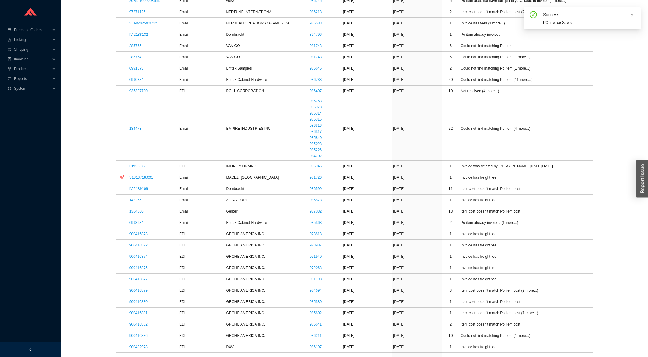
scroll to position [327, 0]
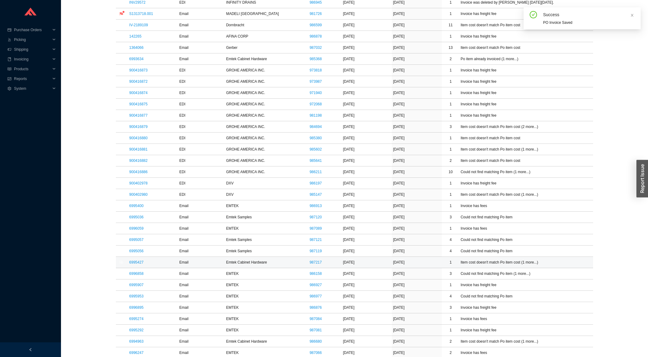
click at [141, 264] on link "6995427" at bounding box center [136, 262] width 14 height 4
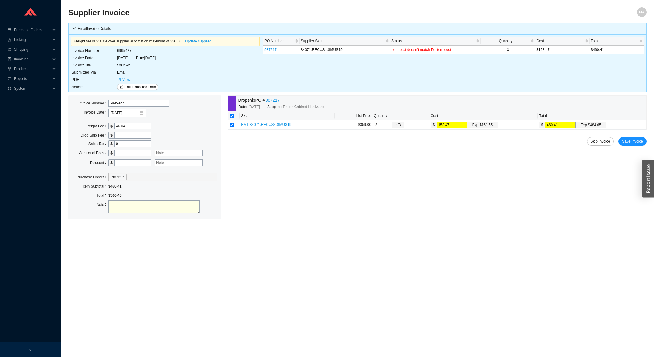
click at [631, 147] on div "Dropship PO # 987217 Date: 9/4/2025 Supplier: Emtek Cabinet Hardware Sku List P…" at bounding box center [437, 157] width 419 height 124
click at [631, 144] on span "Save Invoice" at bounding box center [632, 141] width 21 height 6
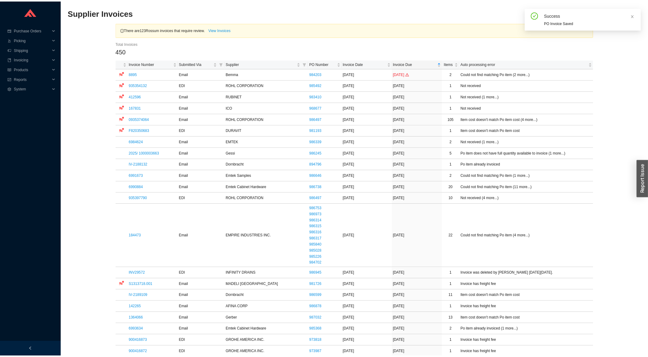
scroll to position [360, 0]
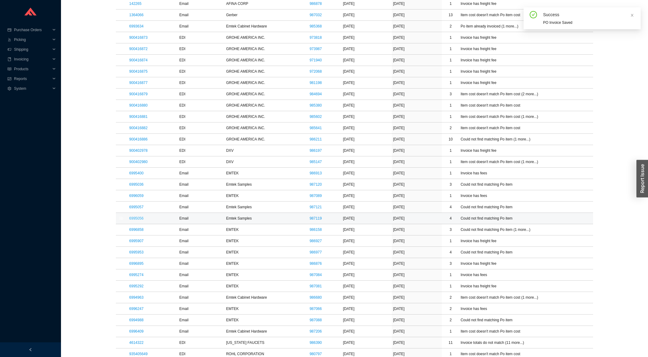
click at [135, 220] on link "6995056" at bounding box center [136, 218] width 14 height 4
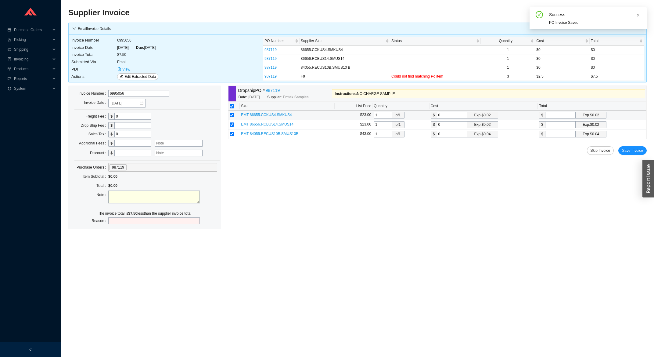
click at [456, 116] on input "0" at bounding box center [452, 115] width 31 height 7
type input "2"
type input "2.5"
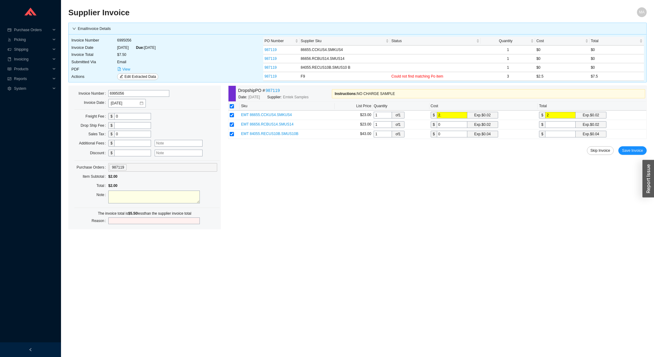
type input "2.5"
type input "2"
type input "2.5"
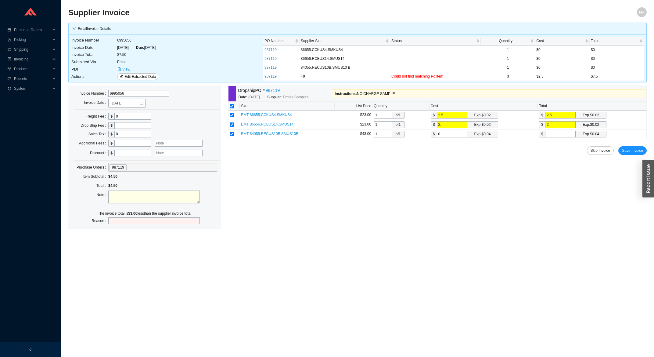
type input "2.5"
type input "2"
type input "2.5"
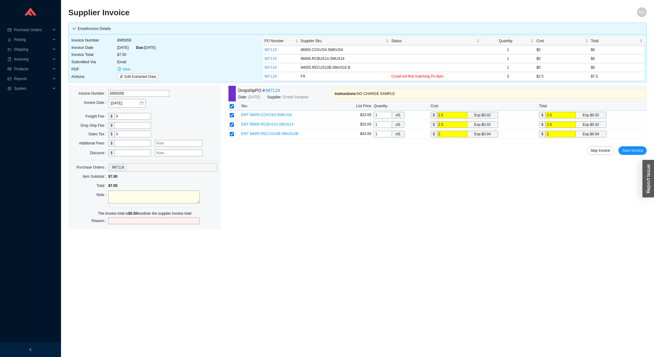
type input "2.5"
click at [628, 149] on span "Save Invoice" at bounding box center [632, 150] width 21 height 6
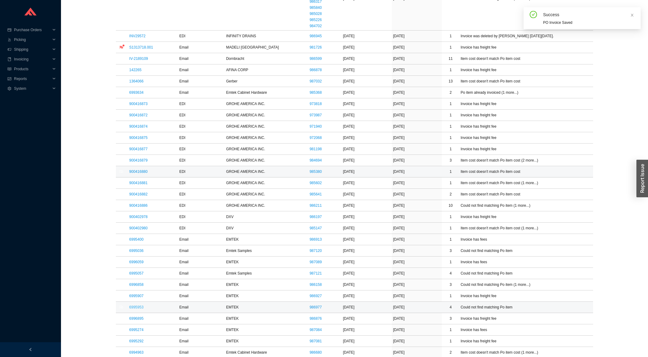
scroll to position [294, 0]
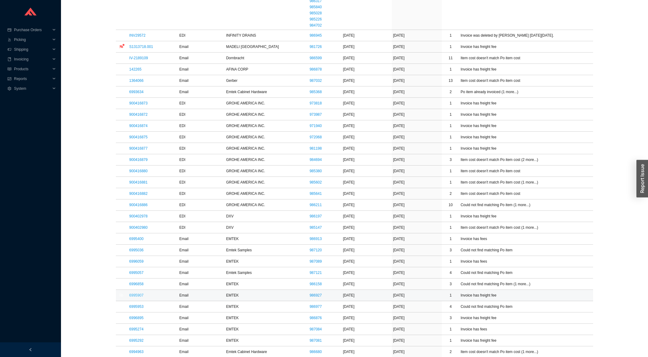
click at [135, 297] on link "6995907" at bounding box center [136, 295] width 14 height 4
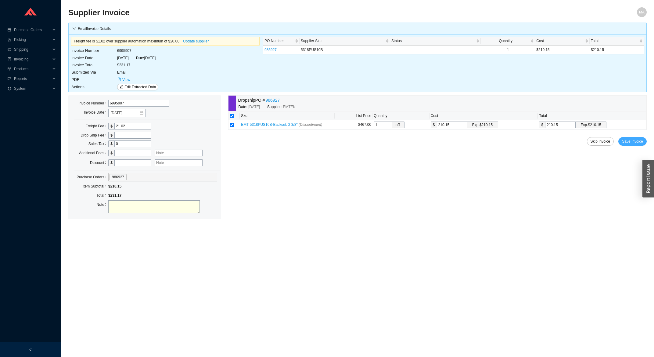
click at [622, 143] on button "Save Invoice" at bounding box center [632, 141] width 28 height 9
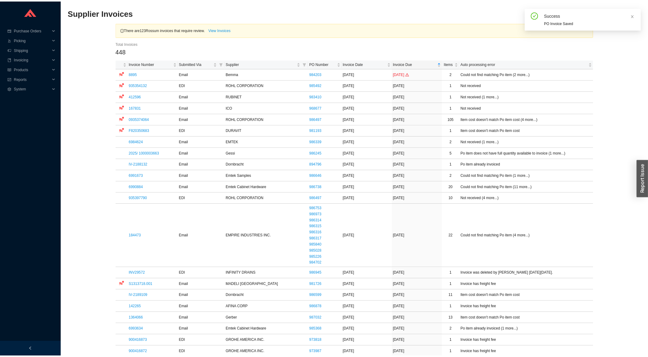
scroll to position [327, 0]
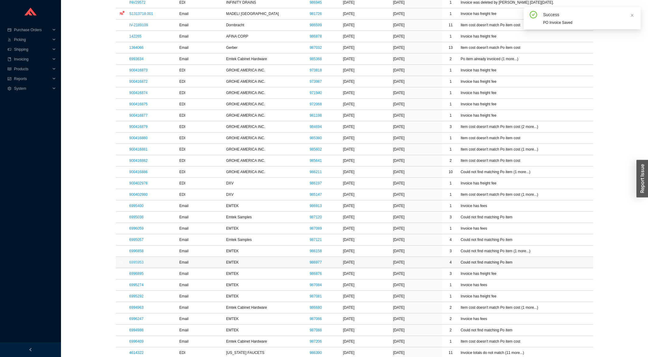
click at [142, 263] on link "6995953" at bounding box center [136, 262] width 14 height 4
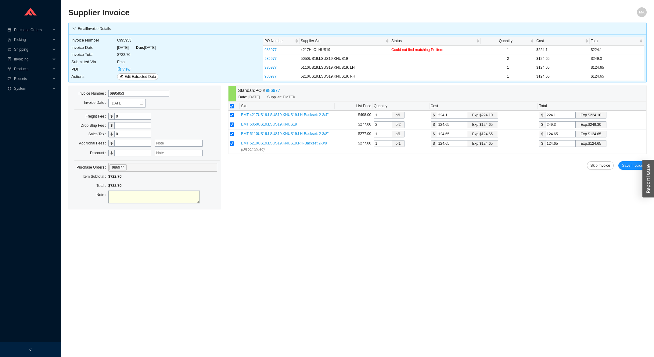
click at [631, 171] on div "Standard PO # 986977 Date: 9/2/2025 Supplier: EMTEK Sku List Price Quantity Cos…" at bounding box center [437, 147] width 419 height 124
click at [633, 168] on span "Save Invoice" at bounding box center [632, 165] width 21 height 6
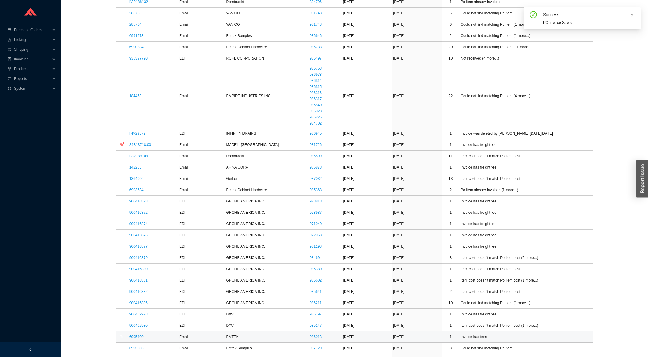
scroll to position [261, 0]
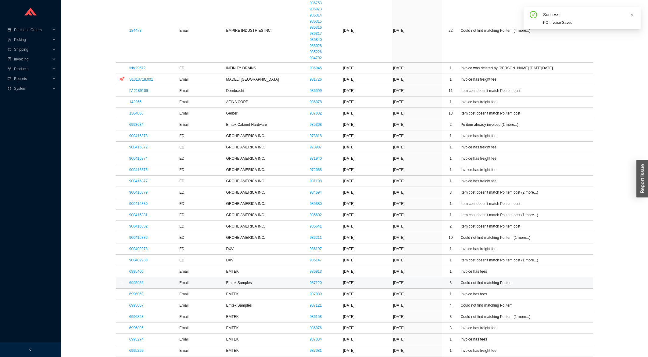
click at [139, 285] on link "6995036" at bounding box center [136, 282] width 14 height 4
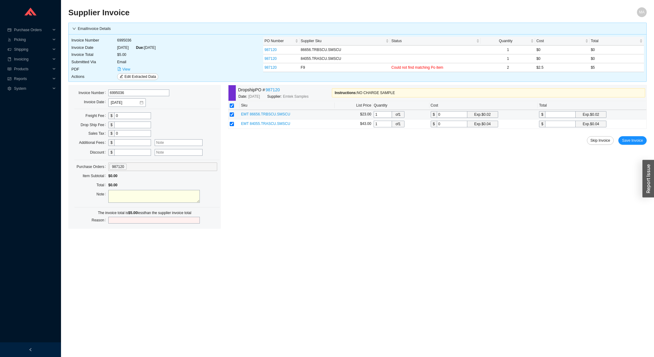
click at [456, 112] on input "0" at bounding box center [452, 114] width 31 height 7
type input "2"
type input "2.5"
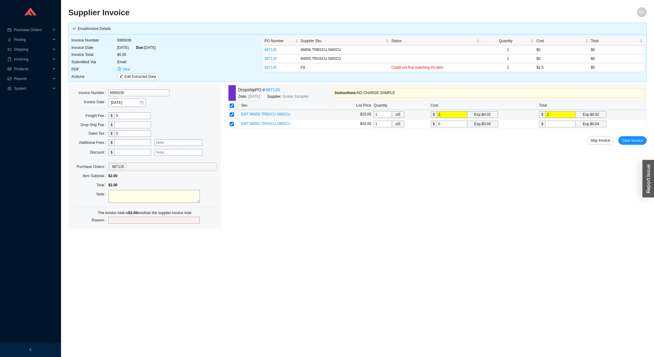
type input "2.5"
type input "2"
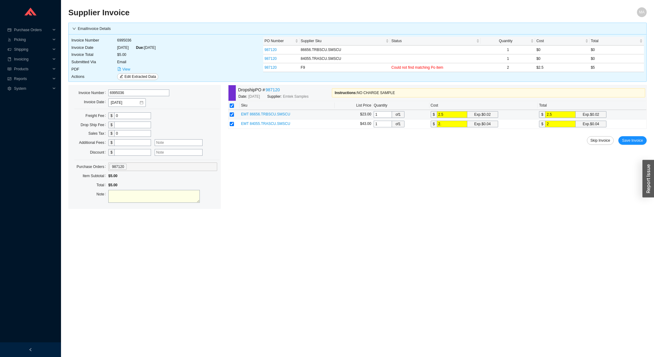
type input "2.5"
click at [634, 140] on span "Save Invoice" at bounding box center [632, 140] width 21 height 6
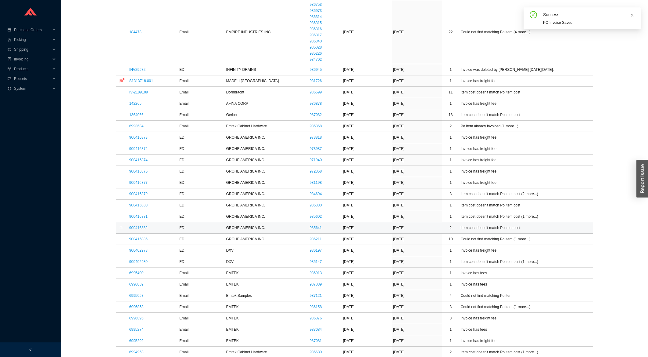
scroll to position [261, 0]
click at [137, 295] on link "6995057" at bounding box center [136, 294] width 14 height 4
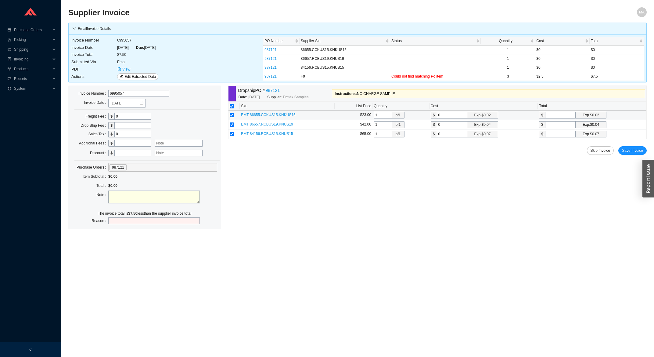
click at [446, 114] on input "0" at bounding box center [452, 115] width 31 height 7
click at [447, 115] on input "0" at bounding box center [452, 115] width 31 height 7
type input "2"
type input "2.5"
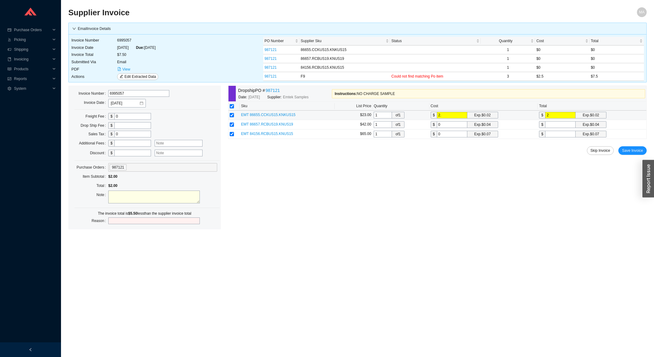
type input "2.5"
type input "2"
type input "2.5"
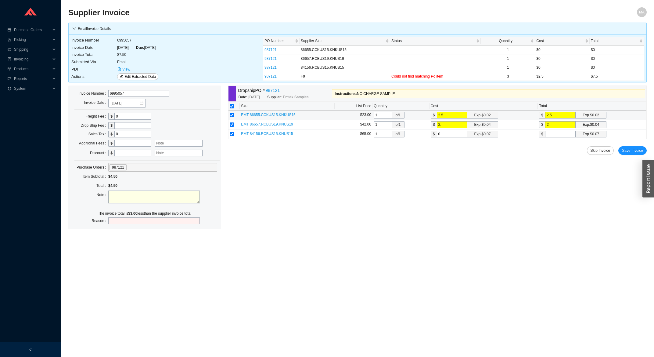
type input "2.5"
type input "2"
type input "2.5"
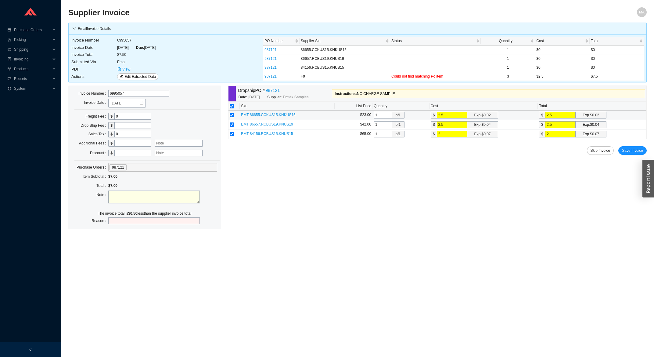
type input "2.5"
click at [644, 153] on button "Save Invoice" at bounding box center [632, 150] width 28 height 9
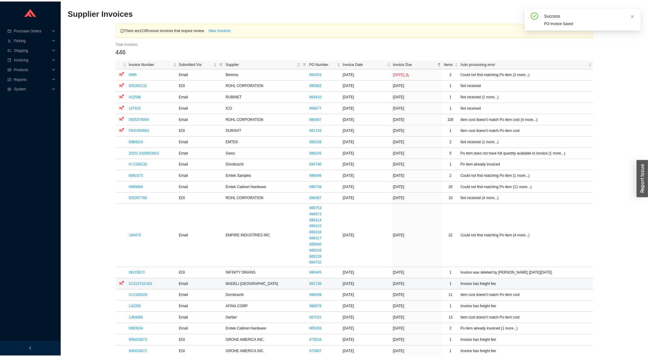
scroll to position [229, 0]
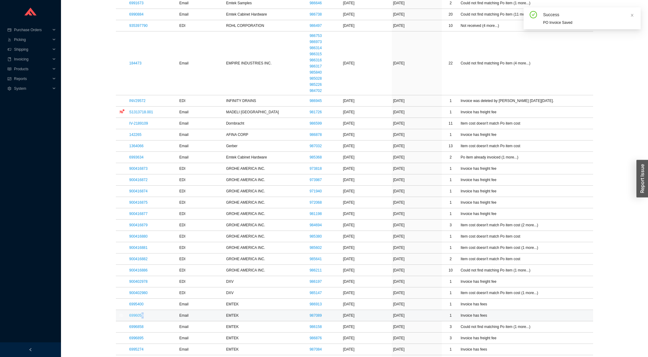
click at [141, 315] on td "6996059" at bounding box center [153, 315] width 50 height 11
click at [141, 315] on link "6996059" at bounding box center [136, 315] width 14 height 4
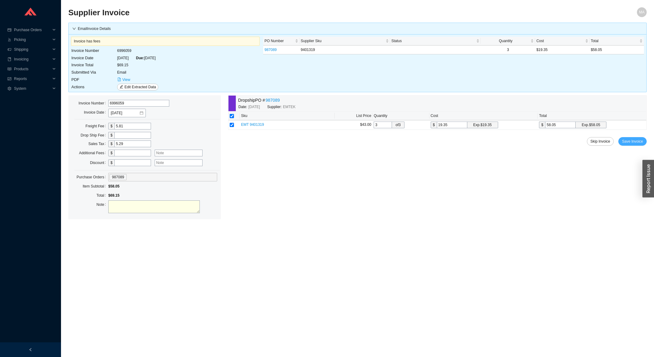
click at [633, 144] on span "Save Invoice" at bounding box center [632, 141] width 21 height 6
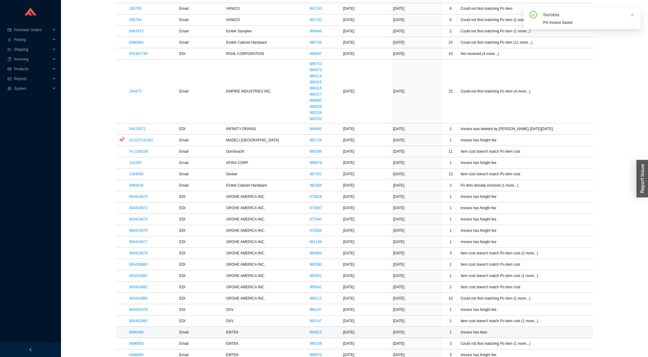
scroll to position [229, 0]
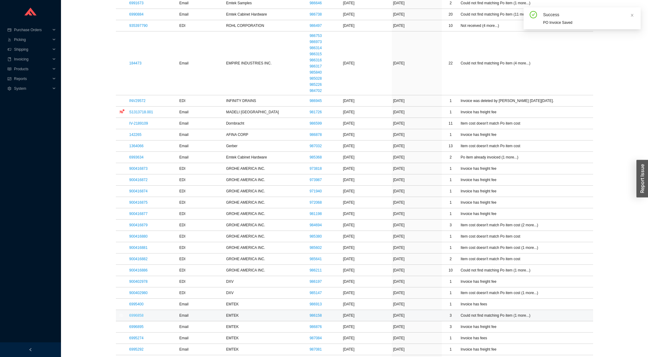
click at [137, 317] on link "6996858" at bounding box center [136, 315] width 14 height 4
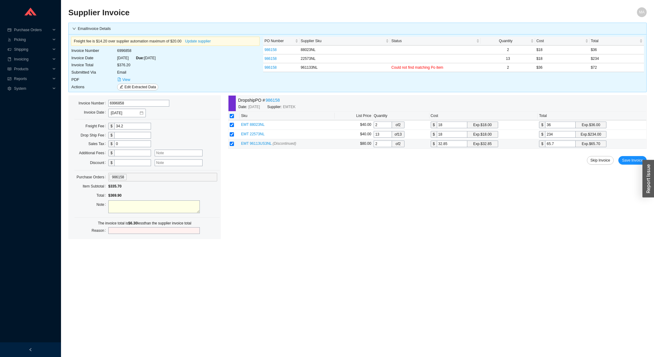
drag, startPoint x: 460, startPoint y: 145, endPoint x: 423, endPoint y: 155, distance: 38.7
click at [437, 147] on input "32.85" at bounding box center [452, 143] width 31 height 7
type input "3"
type input "6"
type input "36"
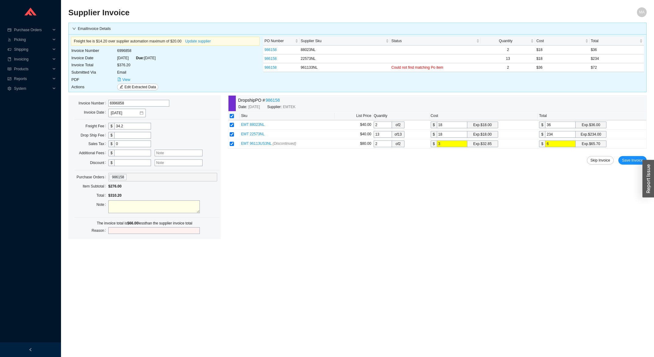
type input "72"
type input "36"
click at [627, 163] on span "Save Invoice" at bounding box center [632, 160] width 21 height 6
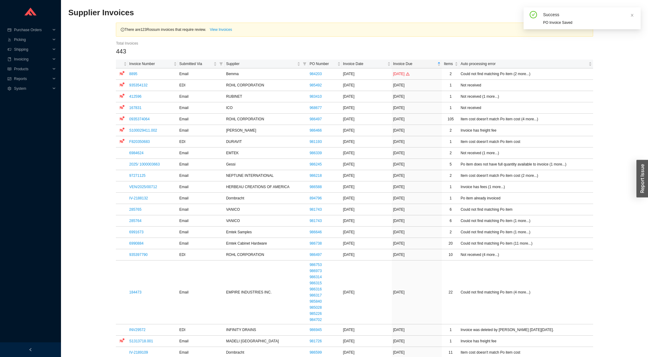
scroll to position [229, 0]
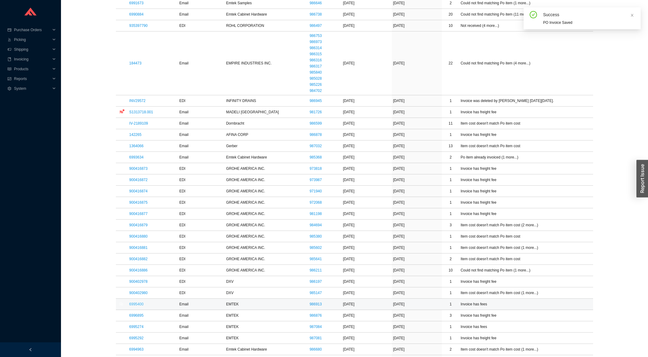
click at [142, 306] on link "6995400" at bounding box center [136, 304] width 14 height 4
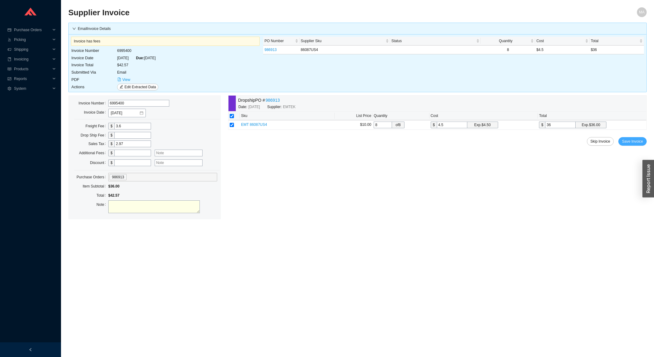
click at [643, 141] on button "Save Invoice" at bounding box center [632, 141] width 28 height 9
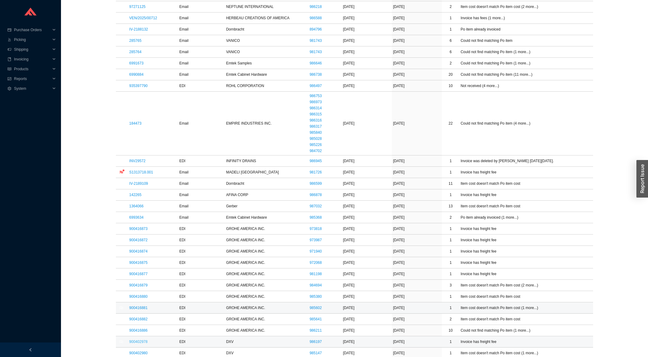
scroll to position [229, 0]
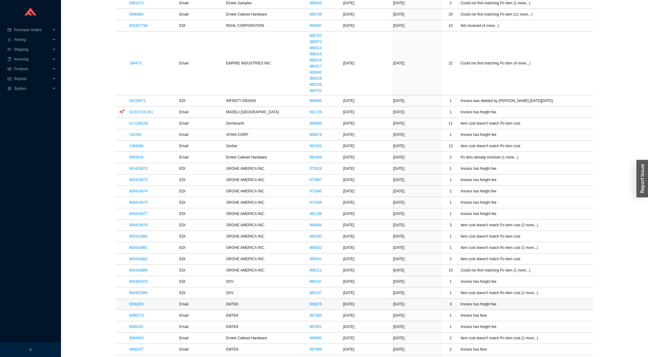
click at [135, 306] on link "6996895" at bounding box center [136, 304] width 14 height 4
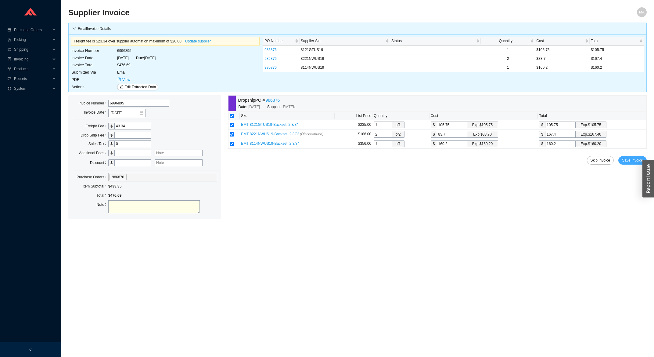
click at [626, 163] on span "Save Invoice" at bounding box center [632, 160] width 21 height 6
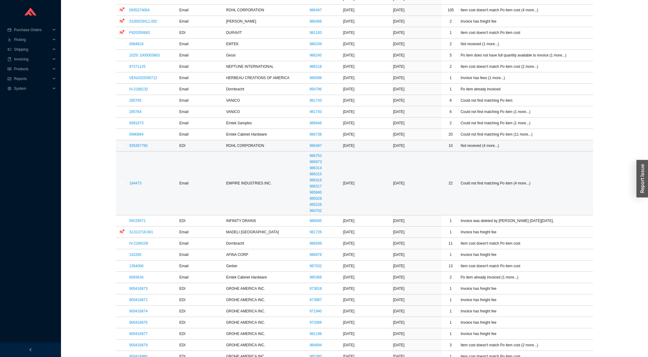
scroll to position [261, 0]
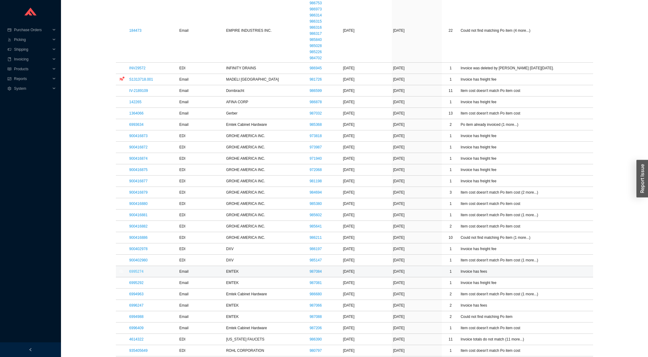
click at [135, 271] on link "6995274" at bounding box center [136, 271] width 14 height 4
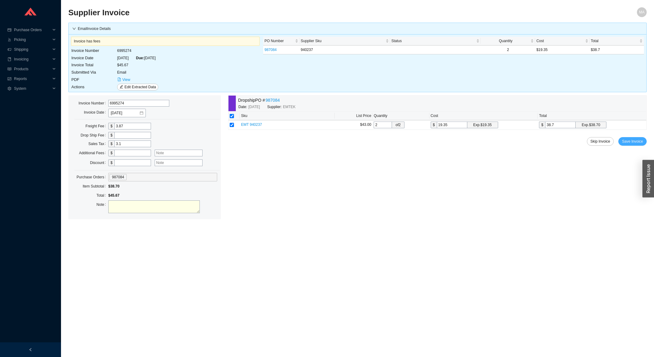
click at [632, 144] on span "Save Invoice" at bounding box center [632, 141] width 21 height 6
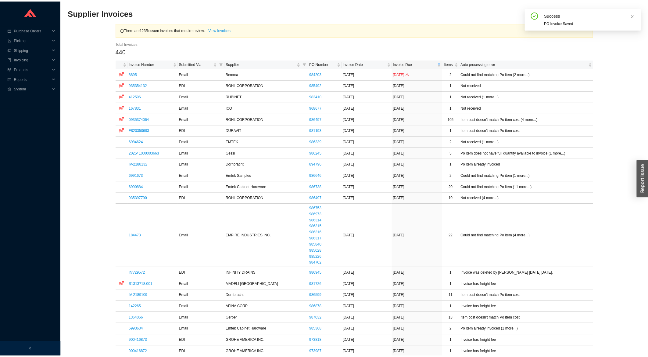
scroll to position [294, 0]
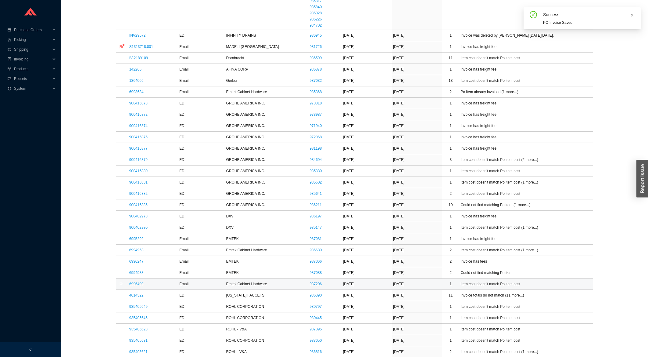
click at [139, 285] on link "6996409" at bounding box center [136, 284] width 14 height 4
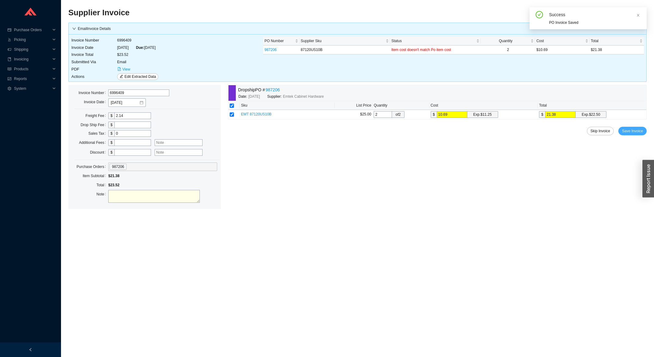
click at [635, 132] on span "Save Invoice" at bounding box center [632, 131] width 21 height 6
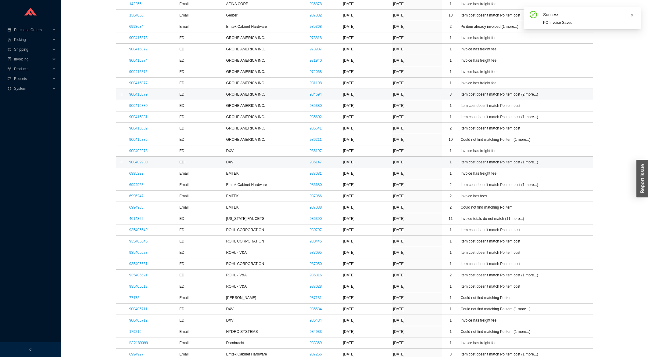
scroll to position [360, 0]
click at [136, 268] on td "935405631" at bounding box center [153, 263] width 50 height 11
click at [137, 265] on link "935405631" at bounding box center [138, 263] width 18 height 4
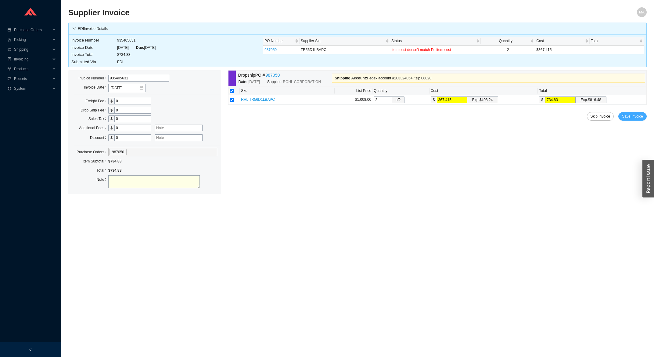
drag, startPoint x: 629, startPoint y: 111, endPoint x: 628, endPoint y: 114, distance: 3.4
click at [629, 111] on div "Dropship PO # 987050 Date: 9/3/2025 Supplier: ROHL CORPORATION Shipping Account…" at bounding box center [437, 132] width 419 height 124
click at [629, 119] on span "Save Invoice" at bounding box center [632, 116] width 21 height 6
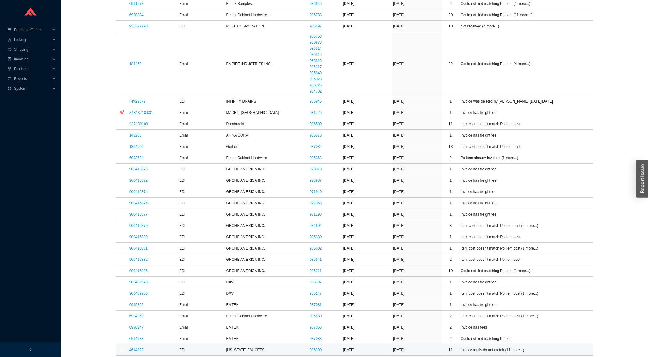
scroll to position [294, 0]
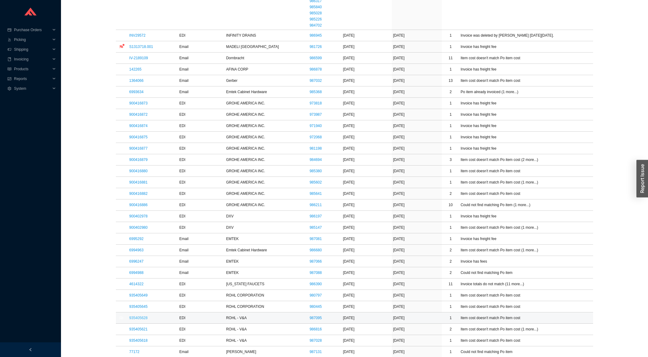
click at [142, 319] on link "935405628" at bounding box center [138, 317] width 18 height 4
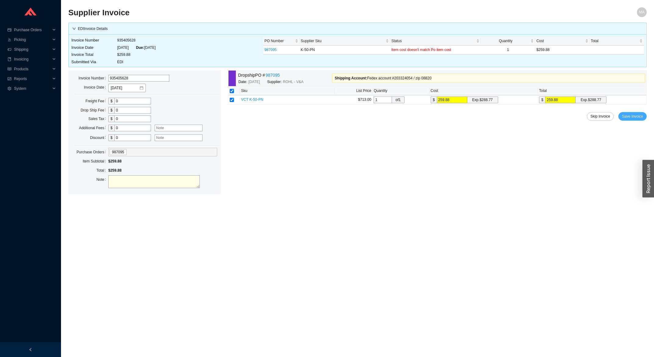
click at [631, 119] on span "Save Invoice" at bounding box center [632, 116] width 21 height 6
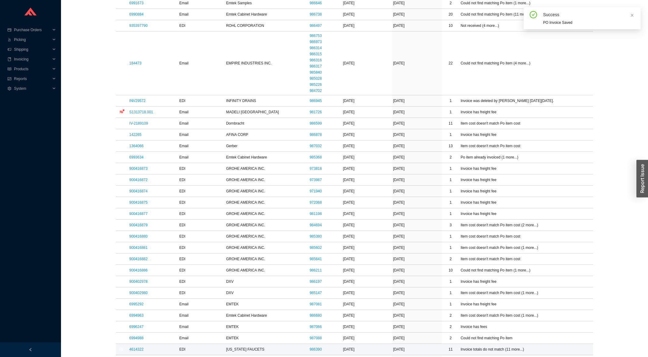
scroll to position [360, 0]
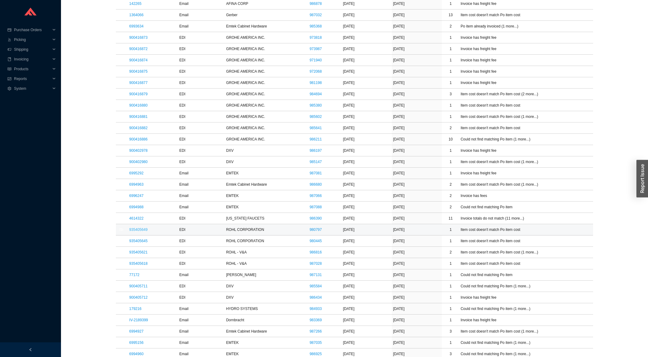
click at [131, 232] on link "935405649" at bounding box center [138, 229] width 18 height 4
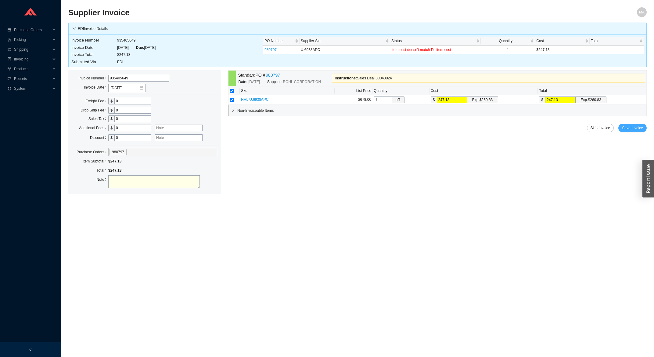
click at [643, 129] on button "Save Invoice" at bounding box center [632, 128] width 28 height 9
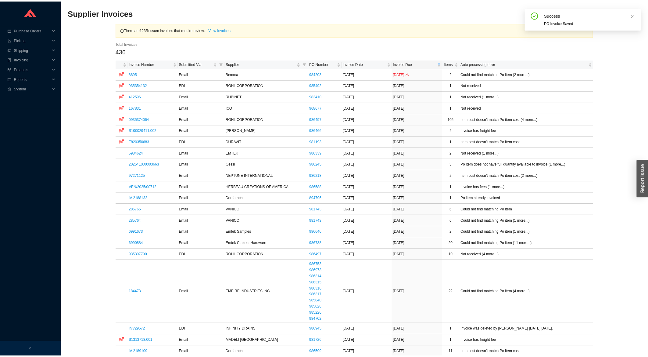
scroll to position [294, 0]
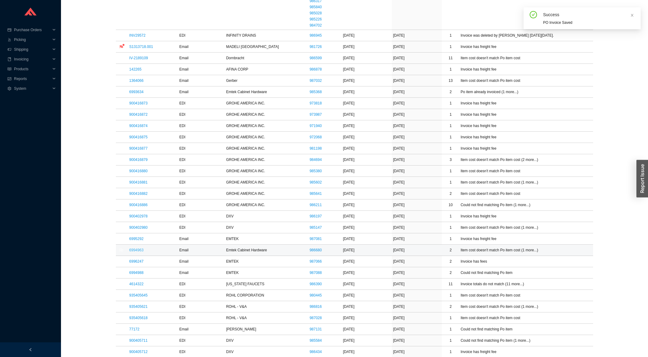
click at [135, 250] on link "6994963" at bounding box center [136, 250] width 14 height 4
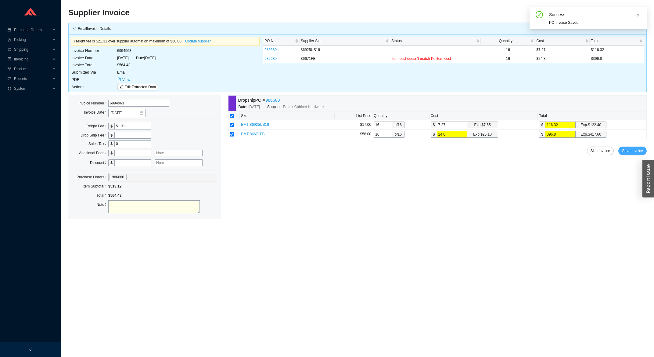
click at [631, 151] on span "Save Invoice" at bounding box center [632, 151] width 21 height 6
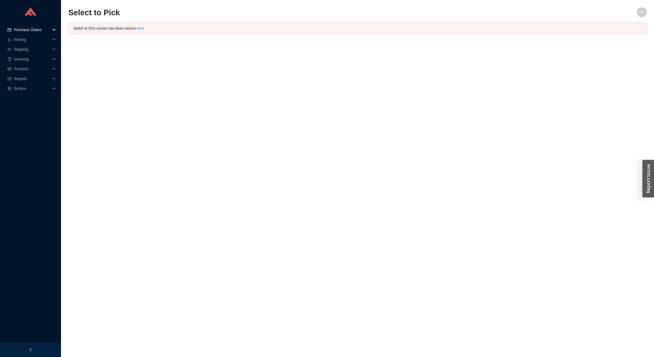
click at [46, 30] on span "Purchase Orders" at bounding box center [32, 30] width 37 height 10
click at [26, 38] on link "Search" at bounding box center [21, 40] width 12 height 4
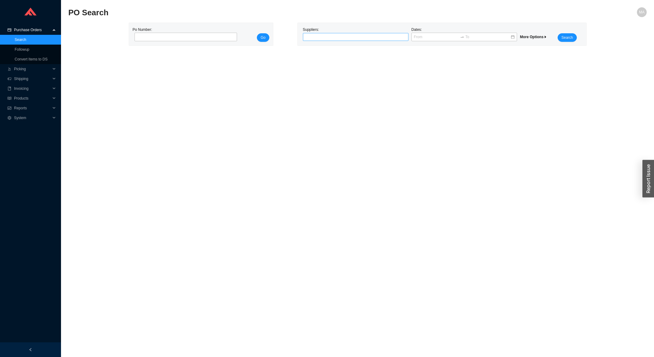
click at [328, 36] on div at bounding box center [353, 37] width 98 height 6
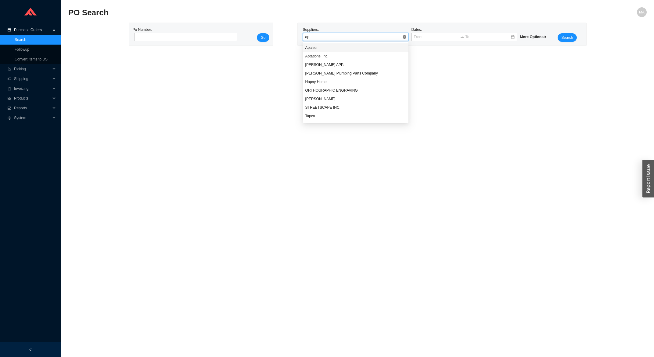
type input "apa"
click at [310, 48] on div "Apaiser" at bounding box center [355, 47] width 101 height 5
click at [571, 36] on span "Search" at bounding box center [567, 37] width 12 height 6
